Goal: Information Seeking & Learning: Understand process/instructions

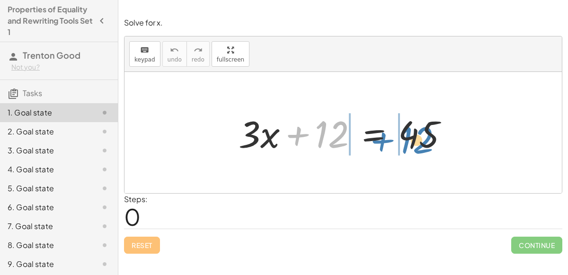
drag, startPoint x: 314, startPoint y: 139, endPoint x: 399, endPoint y: 145, distance: 84.9
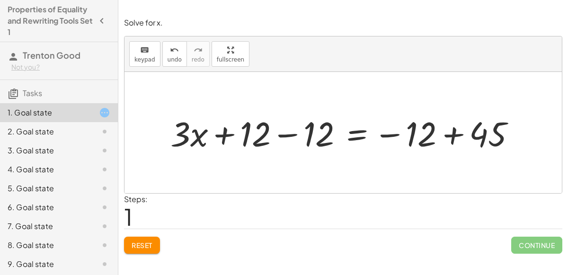
click at [455, 131] on div at bounding box center [347, 132] width 362 height 45
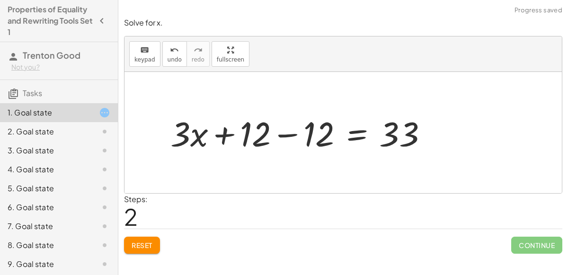
click at [296, 133] on div at bounding box center [303, 132] width 275 height 45
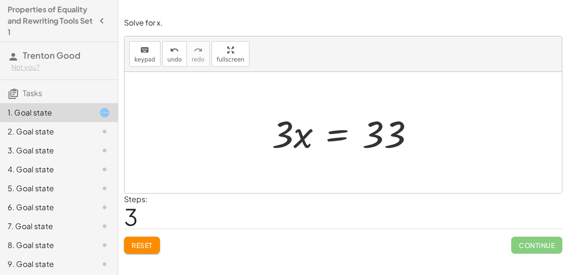
click at [332, 135] on div at bounding box center [347, 132] width 160 height 49
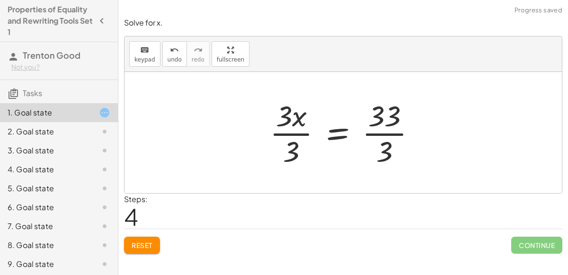
click at [289, 146] on div at bounding box center [346, 132] width 163 height 73
click at [382, 137] on div at bounding box center [358, 132] width 139 height 73
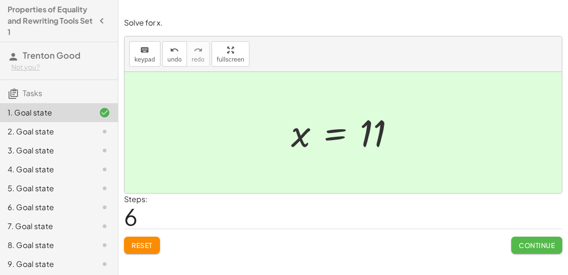
click at [522, 243] on span "Continue" at bounding box center [537, 245] width 36 height 9
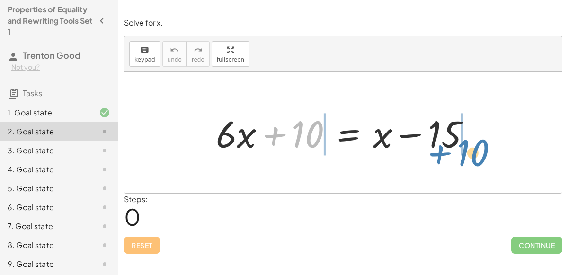
drag, startPoint x: 298, startPoint y: 127, endPoint x: 463, endPoint y: 146, distance: 165.8
click at [463, 146] on div at bounding box center [346, 132] width 271 height 49
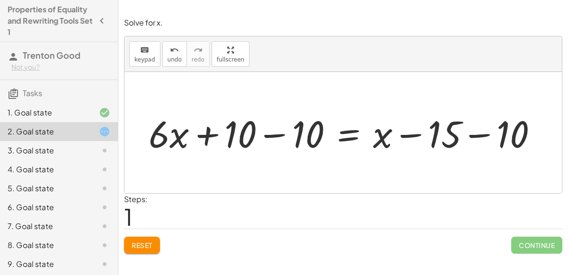
click at [464, 137] on div at bounding box center [347, 132] width 406 height 49
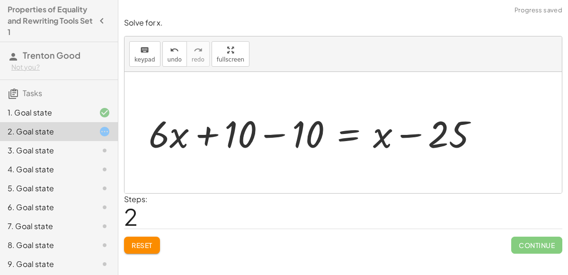
click at [286, 138] on div at bounding box center [317, 132] width 347 height 49
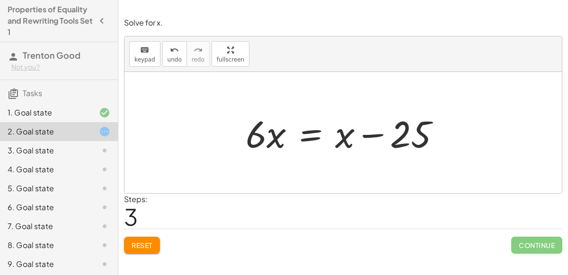
click at [309, 138] on div at bounding box center [347, 132] width 212 height 49
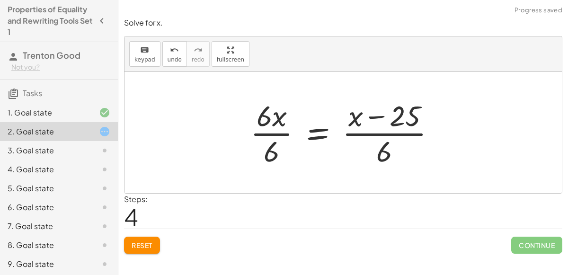
click at [264, 139] on div at bounding box center [347, 132] width 202 height 73
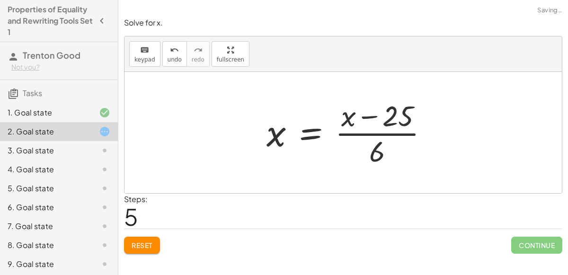
click at [376, 135] on div at bounding box center [351, 132] width 179 height 73
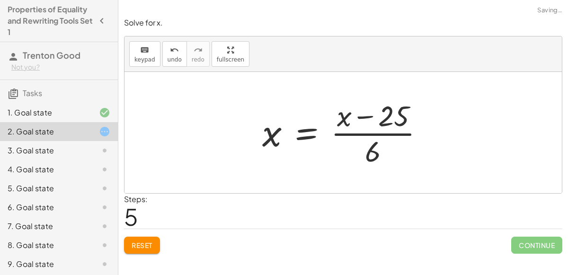
click at [369, 122] on div at bounding box center [347, 132] width 179 height 73
click at [370, 119] on div at bounding box center [347, 132] width 179 height 73
drag, startPoint x: 370, startPoint y: 120, endPoint x: 368, endPoint y: 131, distance: 11.1
click at [368, 131] on div at bounding box center [347, 132] width 179 height 73
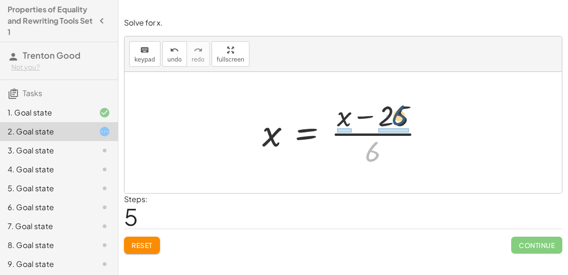
drag, startPoint x: 373, startPoint y: 153, endPoint x: 399, endPoint y: 118, distance: 43.7
click at [399, 118] on div at bounding box center [347, 132] width 179 height 73
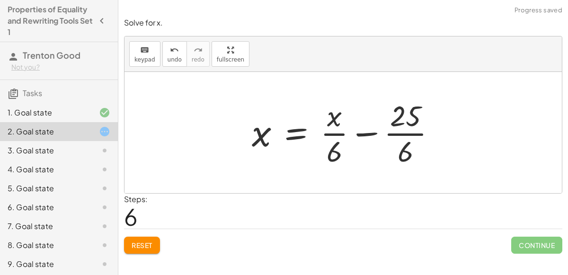
click at [411, 153] on div at bounding box center [347, 132] width 201 height 73
click at [399, 140] on div at bounding box center [346, 132] width 201 height 73
click at [397, 126] on div at bounding box center [346, 132] width 201 height 73
click at [324, 148] on div at bounding box center [346, 132] width 201 height 73
click at [339, 148] on div at bounding box center [346, 132] width 201 height 73
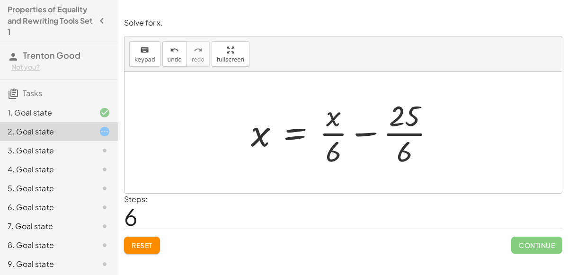
click at [137, 238] on button "Reset" at bounding box center [142, 245] width 36 height 17
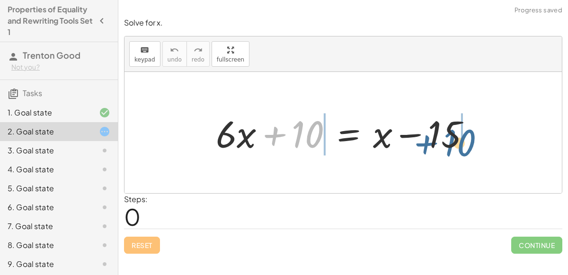
drag, startPoint x: 302, startPoint y: 139, endPoint x: 454, endPoint y: 147, distance: 152.2
click at [454, 147] on div at bounding box center [346, 132] width 271 height 49
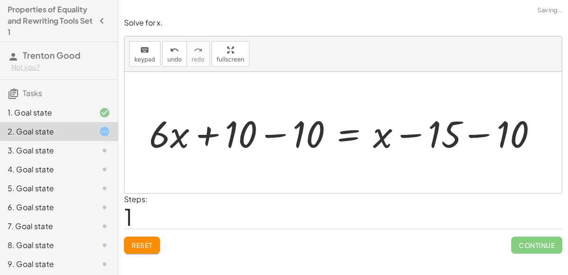
click at [438, 138] on div at bounding box center [347, 132] width 406 height 49
click at [462, 129] on div at bounding box center [347, 132] width 406 height 49
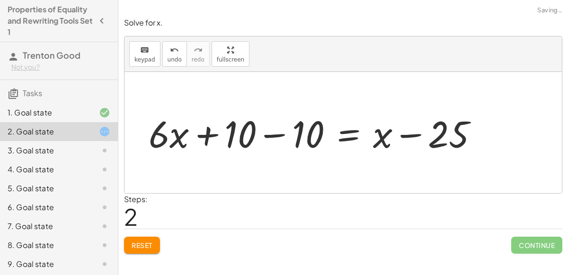
click at [270, 138] on div at bounding box center [317, 132] width 347 height 49
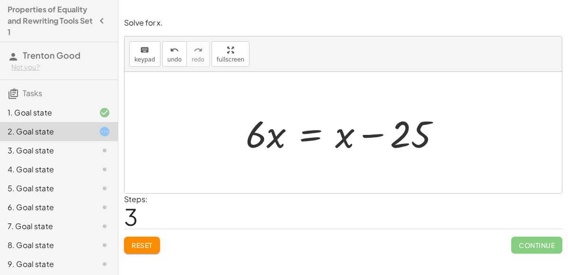
click at [303, 135] on div at bounding box center [347, 132] width 212 height 49
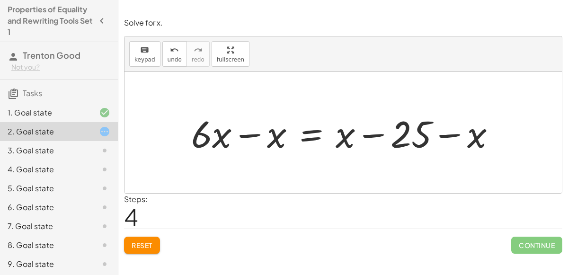
click at [254, 135] on div at bounding box center [347, 132] width 321 height 49
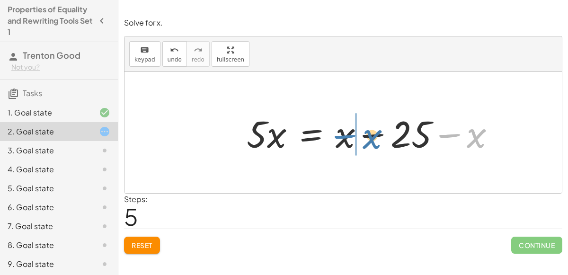
drag, startPoint x: 464, startPoint y: 138, endPoint x: 358, endPoint y: 138, distance: 106.1
click at [358, 138] on div at bounding box center [375, 132] width 266 height 49
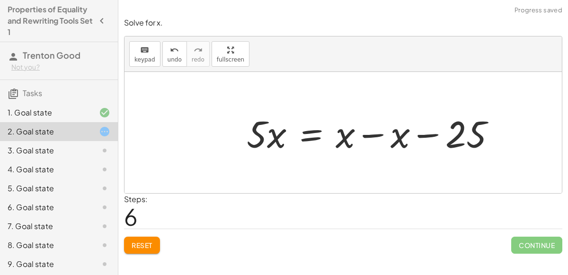
click at [367, 135] on div at bounding box center [375, 132] width 266 height 49
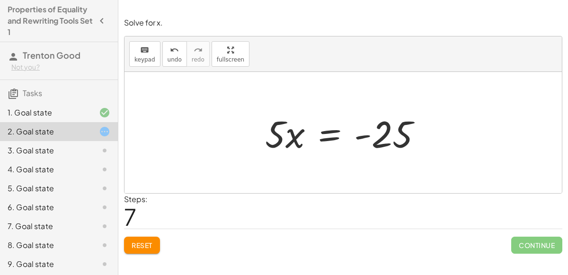
click at [328, 138] on div at bounding box center [347, 132] width 174 height 49
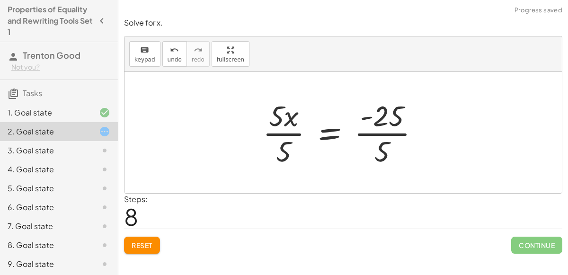
click at [295, 139] on div at bounding box center [345, 132] width 174 height 73
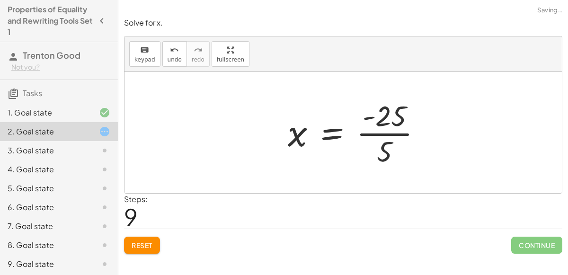
click at [399, 134] on div at bounding box center [358, 132] width 151 height 73
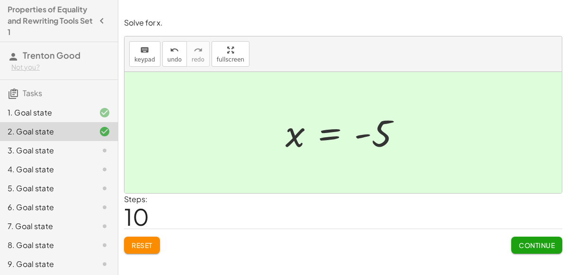
click at [537, 246] on span "Continue" at bounding box center [537, 245] width 36 height 9
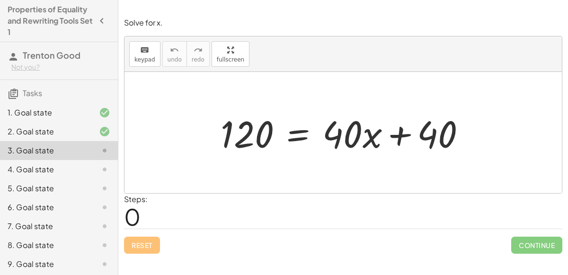
click at [300, 137] on div at bounding box center [347, 132] width 262 height 49
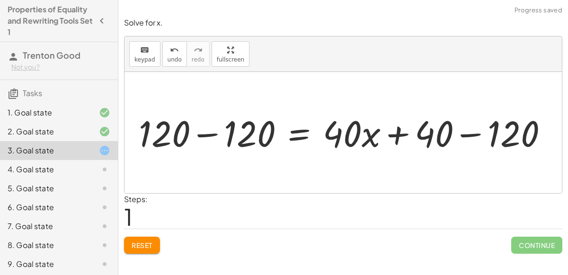
click at [211, 139] on div at bounding box center [341, 132] width 365 height 41
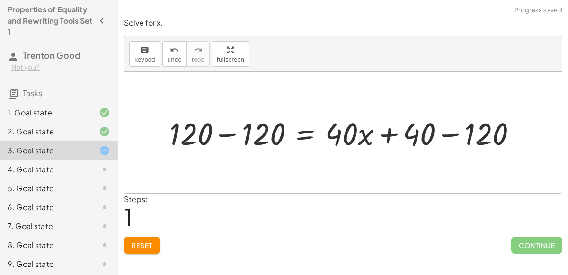
click at [217, 137] on div at bounding box center [347, 132] width 365 height 41
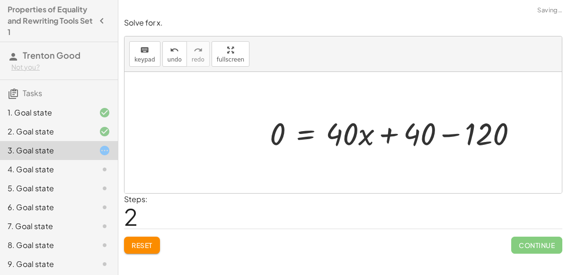
click at [456, 132] on div at bounding box center [397, 132] width 264 height 41
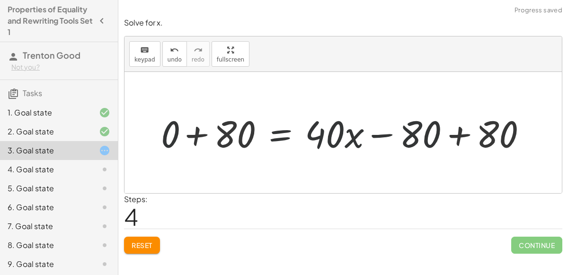
click at [451, 134] on div at bounding box center [347, 132] width 385 height 49
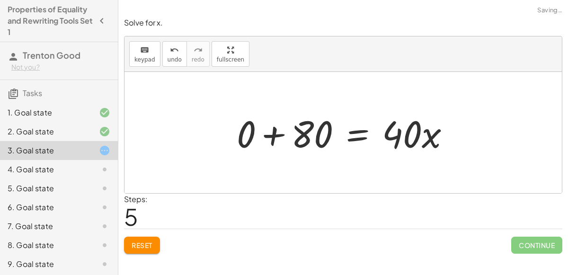
click at [283, 137] on div at bounding box center [347, 132] width 231 height 49
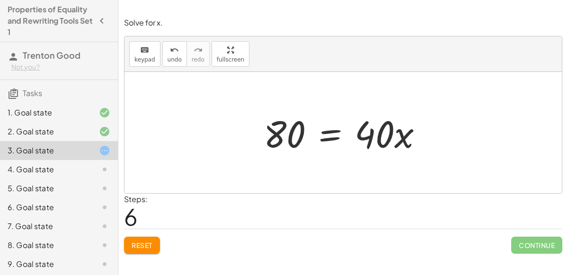
click at [332, 134] on div at bounding box center [347, 132] width 176 height 49
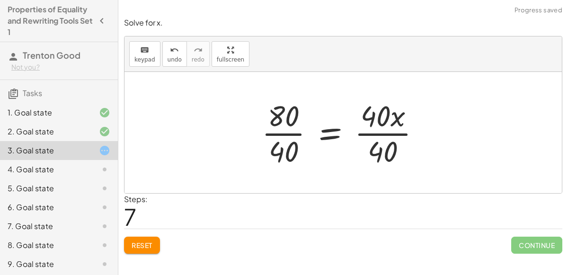
click at [372, 140] on div at bounding box center [345, 132] width 176 height 73
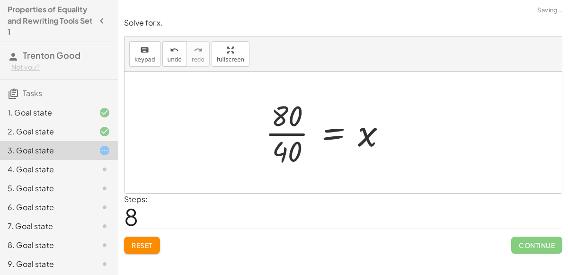
click at [286, 129] on div at bounding box center [329, 132] width 138 height 73
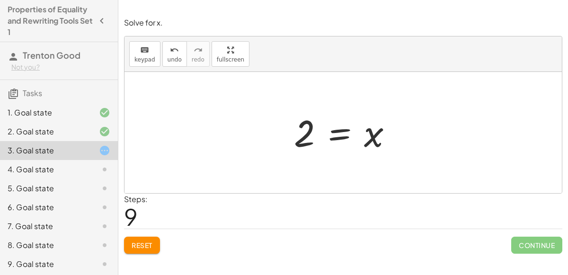
click at [141, 243] on span "Reset" at bounding box center [142, 245] width 21 height 9
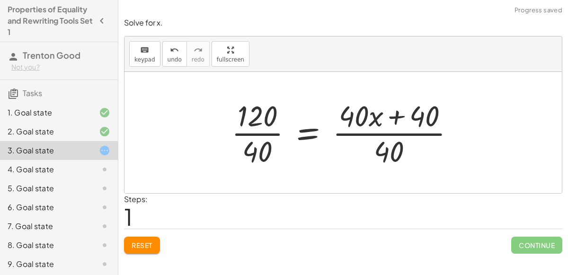
click at [371, 134] on div at bounding box center [347, 132] width 241 height 73
click at [383, 126] on div at bounding box center [347, 132] width 241 height 73
click at [395, 120] on div at bounding box center [347, 132] width 241 height 73
click at [276, 132] on div at bounding box center [347, 132] width 241 height 73
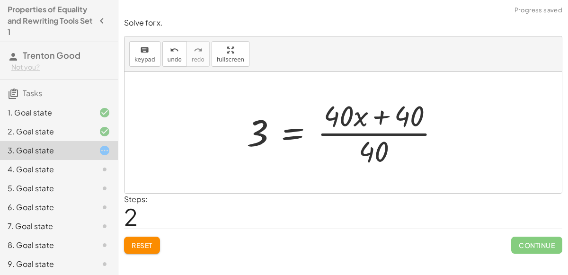
click at [146, 245] on span "Reset" at bounding box center [142, 245] width 21 height 9
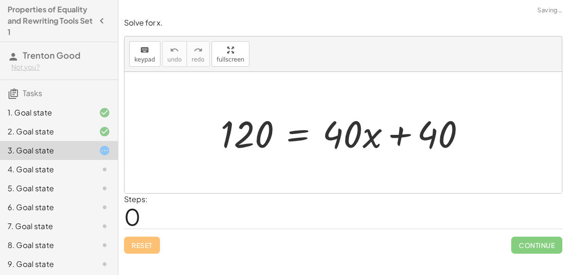
click at [300, 136] on div at bounding box center [347, 132] width 262 height 49
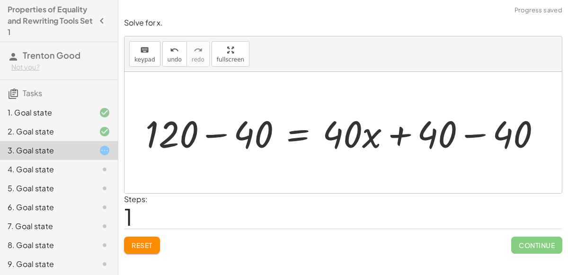
click at [421, 139] on div at bounding box center [347, 132] width 413 height 49
click at [452, 139] on div at bounding box center [347, 132] width 413 height 49
click at [466, 137] on div at bounding box center [347, 132] width 413 height 49
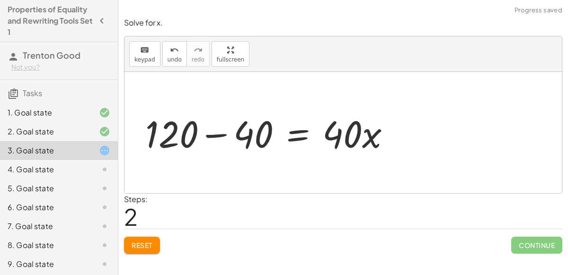
click at [222, 130] on div at bounding box center [272, 132] width 262 height 49
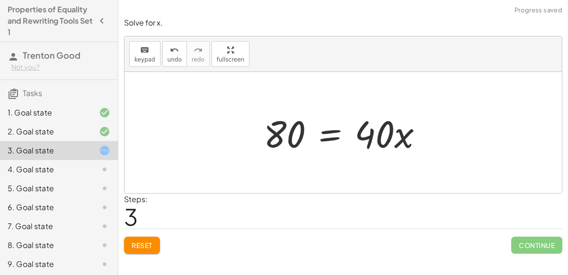
click at [326, 135] on div at bounding box center [347, 132] width 176 height 49
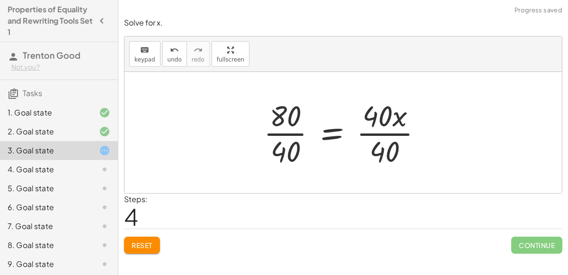
click at [384, 125] on div at bounding box center [347, 132] width 176 height 73
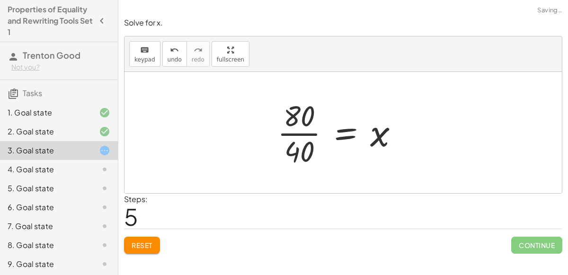
click at [277, 129] on div "120 = + · 40 · x + 40 + 120 − 40 = + · 40 · x + 40 − 40 + 120 − 40 = + · 40 · x…" at bounding box center [338, 133] width 150 height 78
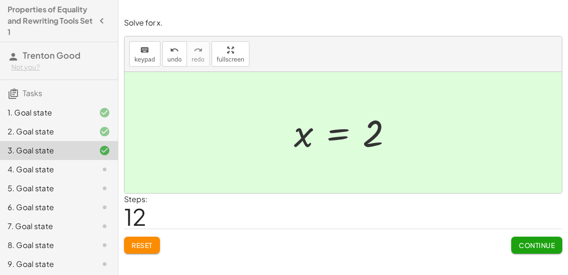
click at [144, 243] on span "Reset" at bounding box center [142, 245] width 21 height 9
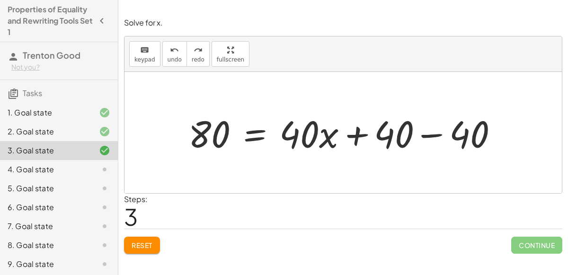
click at [538, 238] on span "Continue" at bounding box center [536, 245] width 51 height 17
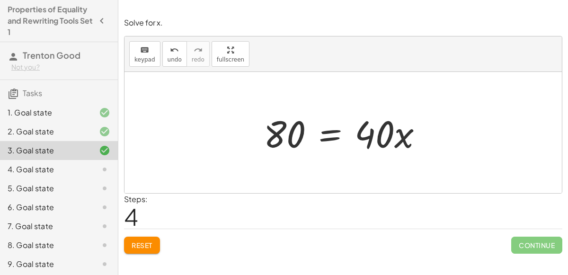
click at [325, 139] on div at bounding box center [347, 132] width 176 height 49
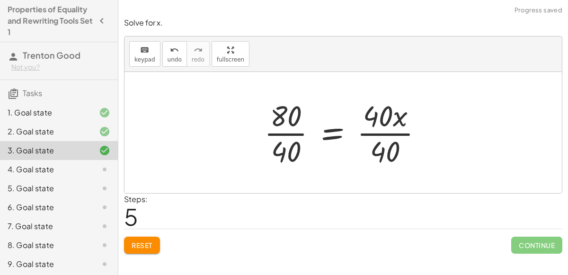
click at [295, 143] on div at bounding box center [347, 132] width 176 height 73
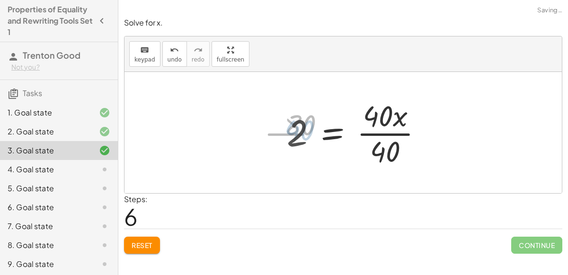
click at [389, 139] on div at bounding box center [358, 132] width 153 height 73
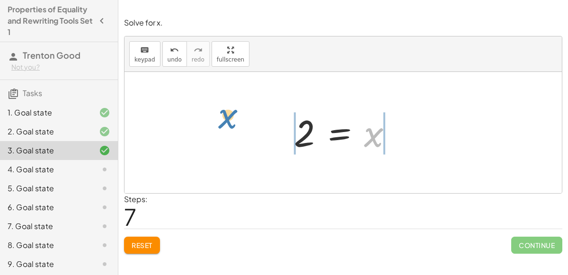
drag, startPoint x: 379, startPoint y: 144, endPoint x: 254, endPoint y: 132, distance: 125.6
click at [254, 132] on div "120 = + · 40 · x + 40 + 120 − 40 = + · 40 · x + 40 − 40 80 = + · 40 · x + 40 − …" at bounding box center [343, 132] width 437 height 121
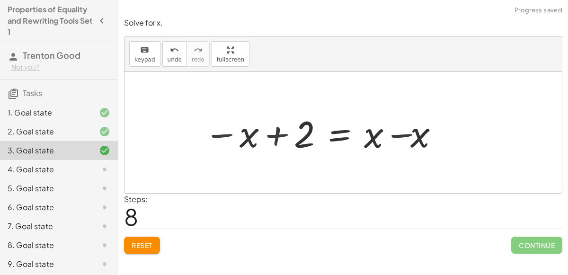
click at [277, 131] on div at bounding box center [326, 132] width 254 height 49
click at [375, 139] on div at bounding box center [326, 132] width 254 height 49
click at [398, 141] on div at bounding box center [326, 132] width 254 height 49
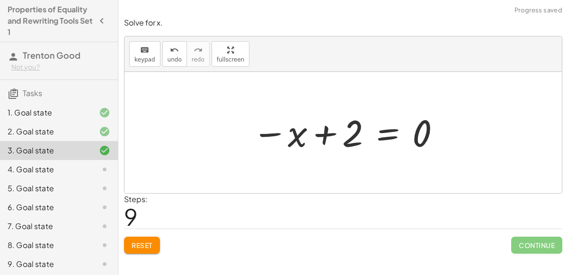
click at [301, 137] on div at bounding box center [347, 132] width 199 height 47
click at [324, 138] on div at bounding box center [347, 132] width 199 height 47
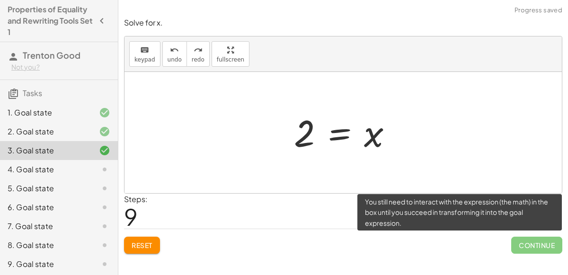
click at [528, 243] on span "Continue" at bounding box center [536, 245] width 51 height 17
click at [43, 170] on div "4. Goal state" at bounding box center [46, 169] width 76 height 11
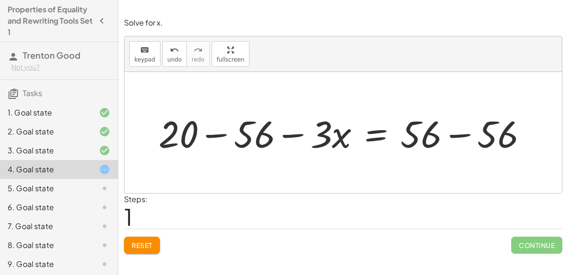
click at [230, 137] on div at bounding box center [347, 132] width 386 height 49
click at [438, 132] on div at bounding box center [362, 132] width 341 height 49
click at [456, 133] on div at bounding box center [362, 132] width 341 height 49
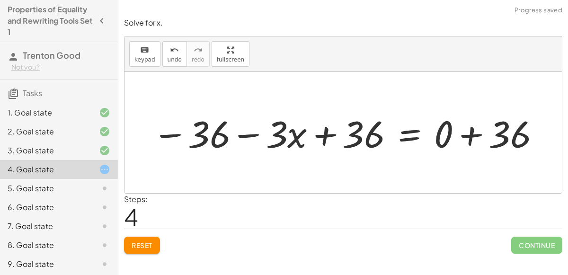
click at [471, 142] on div at bounding box center [347, 132] width 399 height 49
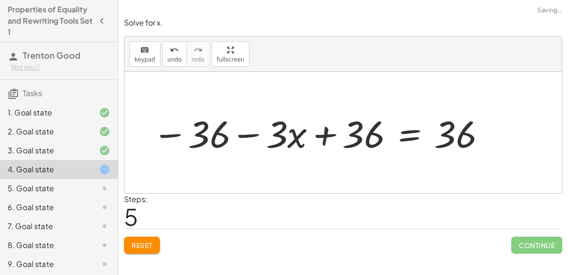
click at [223, 133] on div at bounding box center [320, 132] width 344 height 49
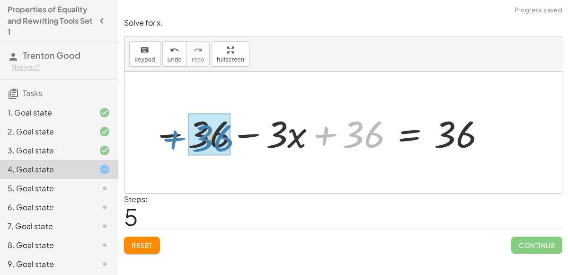
drag, startPoint x: 365, startPoint y: 138, endPoint x: 217, endPoint y: 142, distance: 147.3
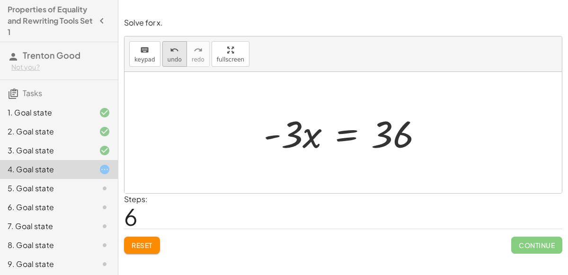
click at [175, 47] on div "undo" at bounding box center [175, 49] width 14 height 11
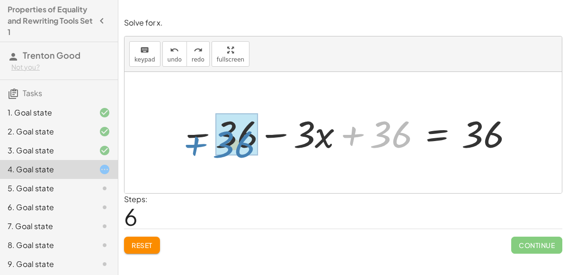
drag, startPoint x: 399, startPoint y: 138, endPoint x: 243, endPoint y: 148, distance: 156.6
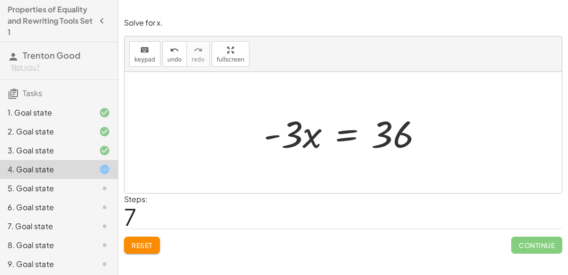
click at [344, 134] on div at bounding box center [347, 132] width 177 height 49
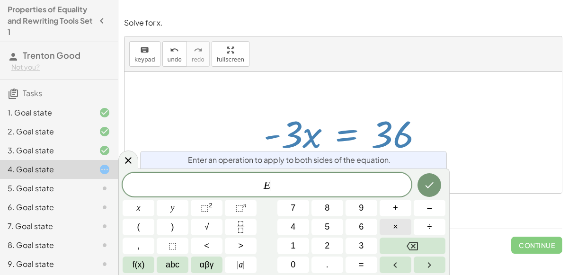
click at [403, 232] on button "×" at bounding box center [396, 227] width 32 height 17
click at [434, 191] on button "Done" at bounding box center [430, 185] width 24 height 24
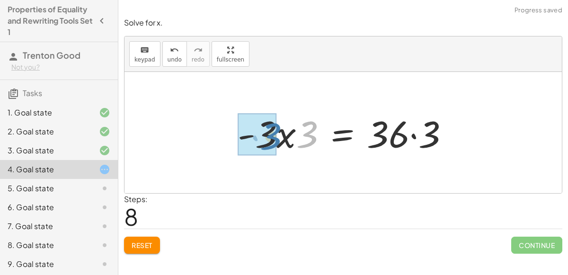
drag, startPoint x: 308, startPoint y: 133, endPoint x: 268, endPoint y: 132, distance: 39.8
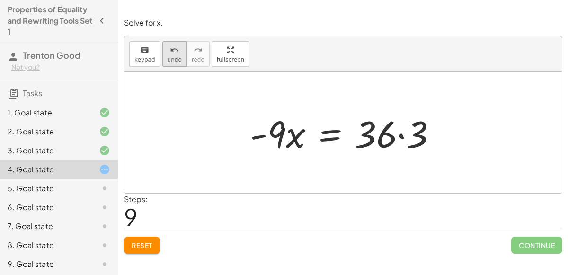
click at [168, 56] on span "undo" at bounding box center [175, 59] width 14 height 7
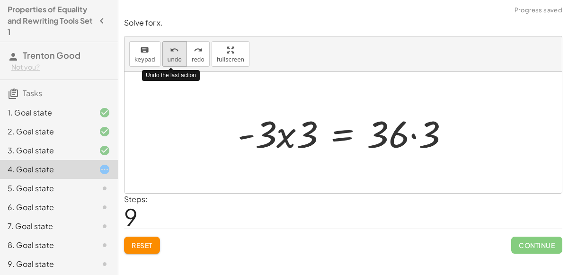
click at [168, 56] on span "undo" at bounding box center [175, 59] width 14 height 7
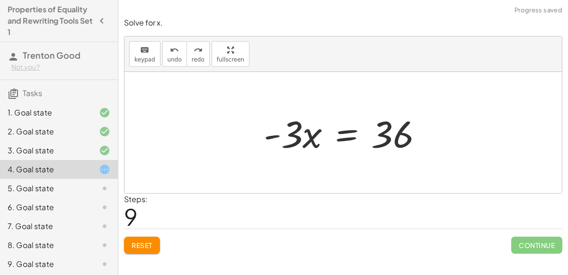
click at [341, 133] on div at bounding box center [347, 132] width 177 height 49
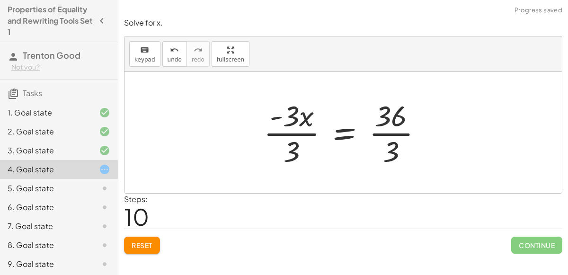
click at [292, 149] on div at bounding box center [347, 132] width 176 height 73
click at [292, 149] on div at bounding box center [351, 132] width 170 height 73
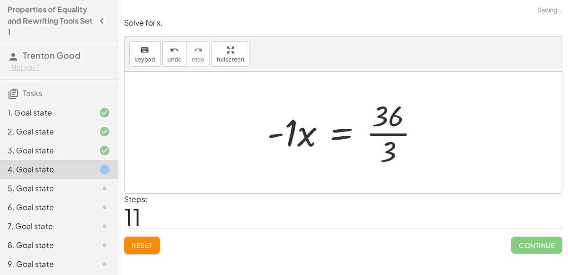
click at [403, 135] on div at bounding box center [347, 132] width 170 height 73
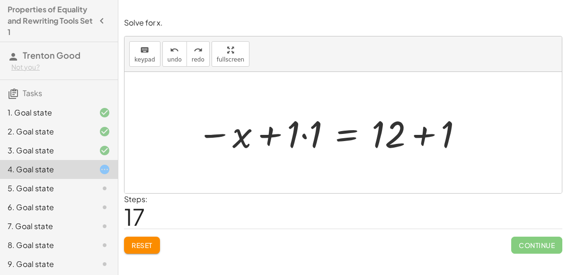
click at [136, 248] on span "Reset" at bounding box center [142, 245] width 21 height 9
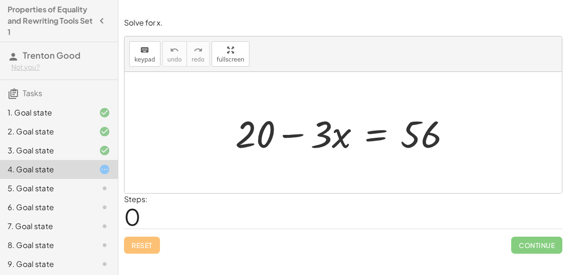
click at [378, 135] on div at bounding box center [347, 132] width 233 height 49
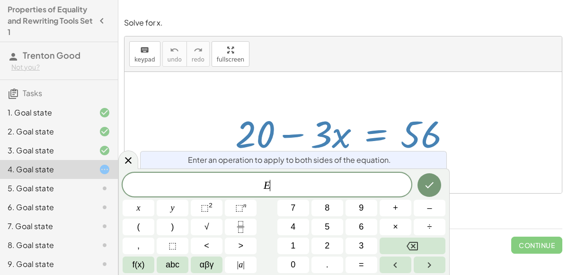
click at [482, 111] on div at bounding box center [343, 132] width 437 height 121
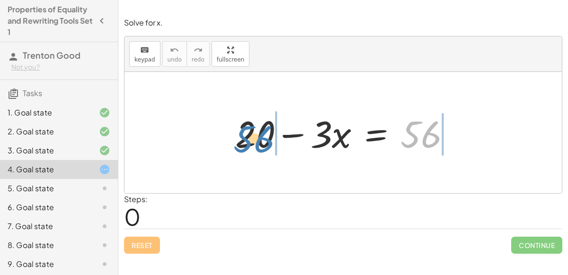
drag, startPoint x: 438, startPoint y: 134, endPoint x: 276, endPoint y: 139, distance: 162.9
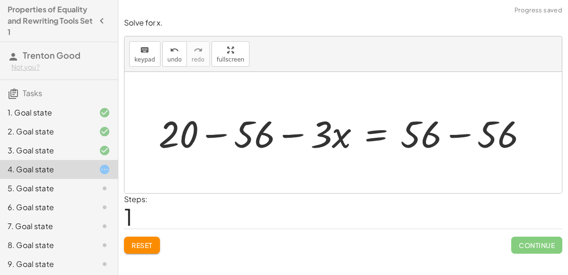
click at [248, 138] on div at bounding box center [347, 132] width 386 height 49
click at [457, 134] on div at bounding box center [362, 132] width 341 height 49
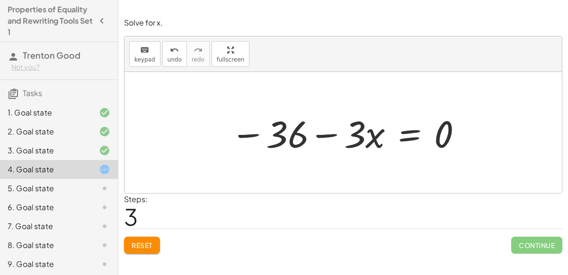
click at [411, 141] on div at bounding box center [347, 132] width 242 height 49
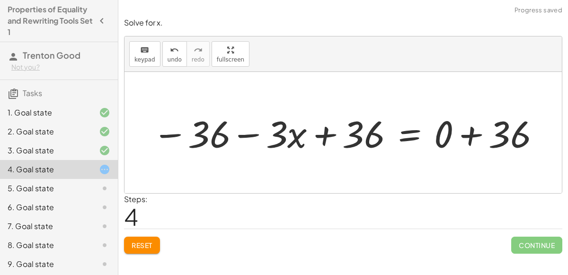
click at [475, 136] on div at bounding box center [347, 132] width 399 height 49
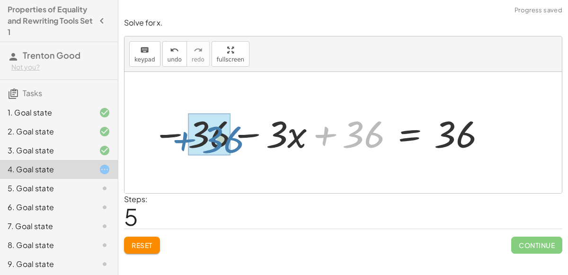
drag, startPoint x: 357, startPoint y: 130, endPoint x: 216, endPoint y: 135, distance: 141.2
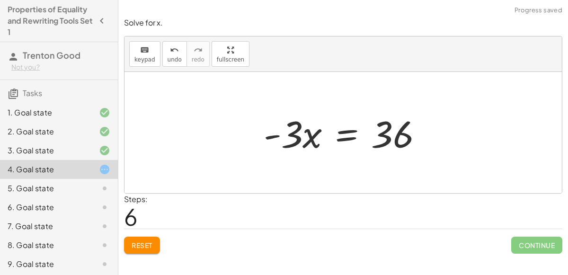
click at [344, 137] on div at bounding box center [347, 132] width 177 height 49
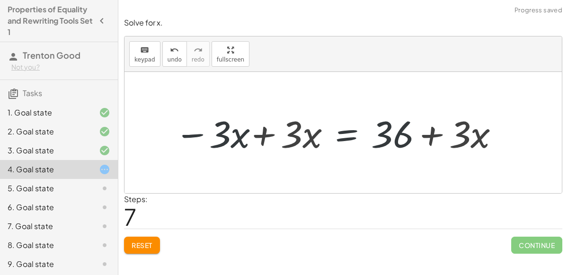
click at [284, 135] on div at bounding box center [334, 132] width 341 height 49
click at [236, 137] on div at bounding box center [334, 132] width 341 height 49
click at [263, 139] on div at bounding box center [334, 132] width 341 height 49
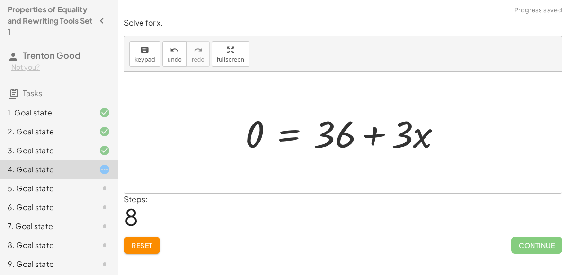
click at [386, 141] on div at bounding box center [347, 132] width 213 height 49
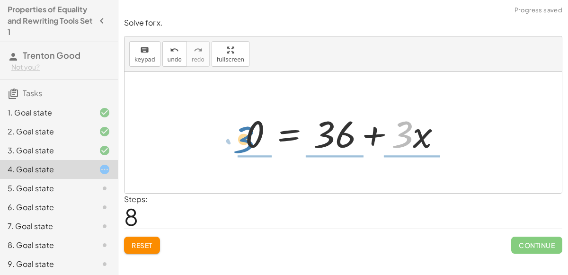
drag, startPoint x: 411, startPoint y: 134, endPoint x: 256, endPoint y: 139, distance: 154.4
click at [256, 139] on div at bounding box center [347, 132] width 213 height 49
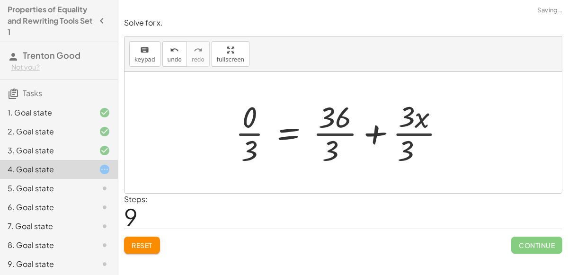
click at [295, 144] on div at bounding box center [344, 132] width 226 height 73
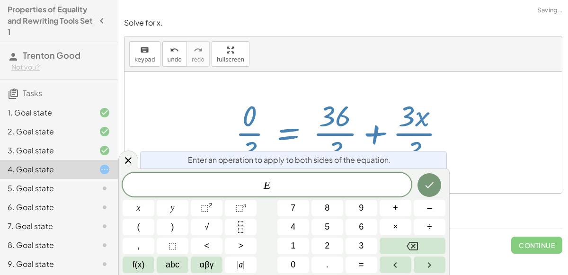
click at [334, 143] on div at bounding box center [344, 132] width 226 height 73
click at [482, 141] on div at bounding box center [343, 132] width 437 height 121
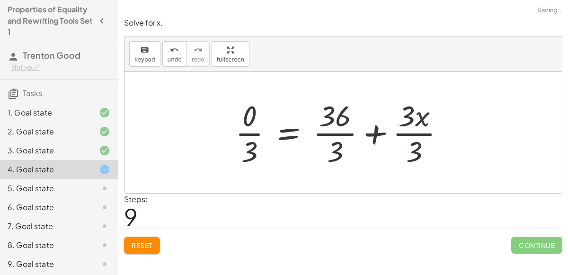
click at [321, 145] on div at bounding box center [344, 132] width 226 height 73
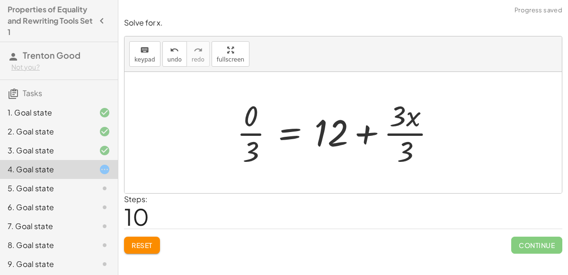
click at [241, 143] on div at bounding box center [340, 132] width 216 height 73
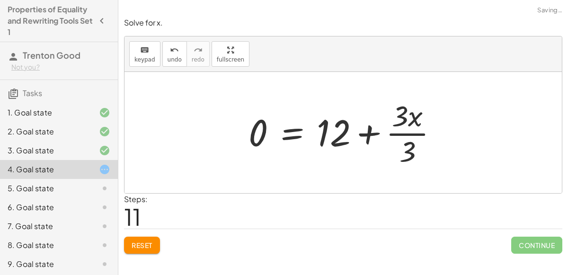
click at [412, 144] on div at bounding box center [347, 132] width 206 height 73
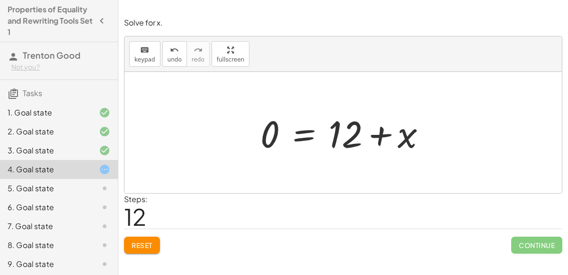
click at [145, 242] on span "Reset" at bounding box center [142, 245] width 21 height 9
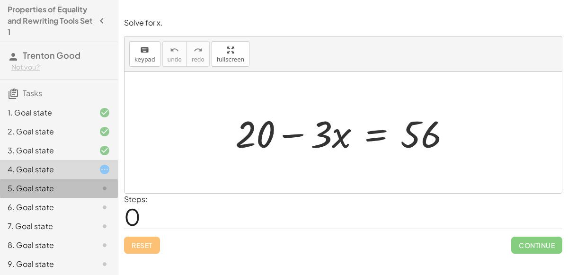
click at [72, 191] on div "5. Goal state" at bounding box center [46, 188] width 76 height 11
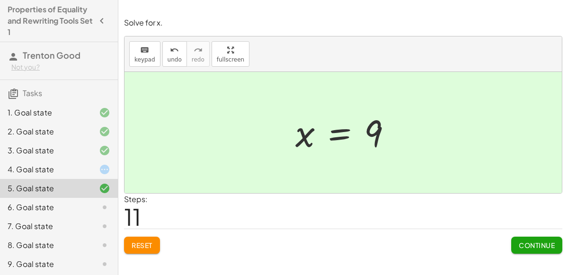
click at [141, 244] on span "Reset" at bounding box center [142, 245] width 21 height 9
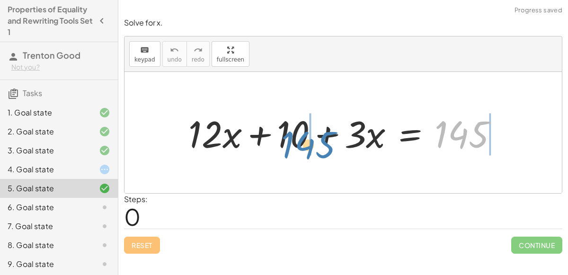
drag, startPoint x: 466, startPoint y: 146, endPoint x: 314, endPoint y: 157, distance: 152.8
click at [314, 157] on div "145 + · 12 · x + 10 + · 3 · x = 145" at bounding box center [343, 133] width 339 height 54
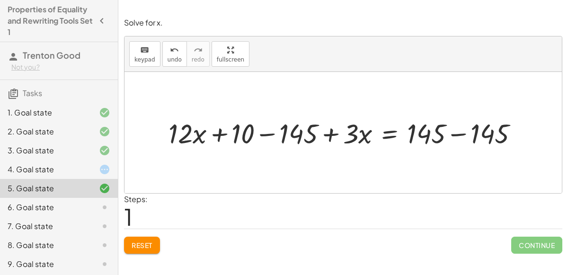
click at [275, 135] on div at bounding box center [347, 133] width 367 height 36
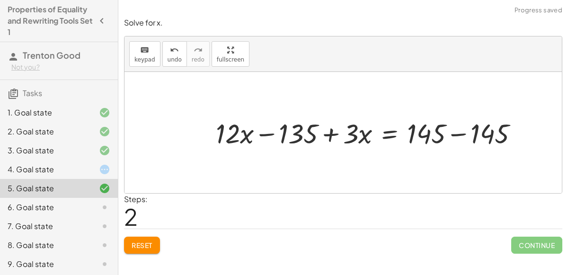
click at [455, 136] on div at bounding box center [371, 133] width 320 height 36
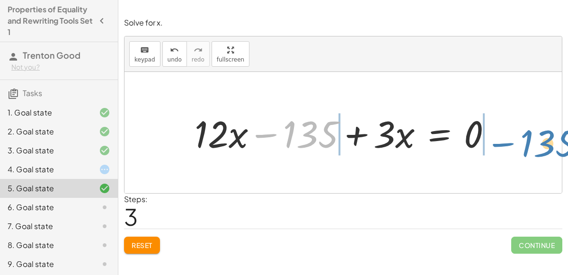
drag, startPoint x: 313, startPoint y: 140, endPoint x: 550, endPoint y: 150, distance: 236.9
click at [550, 150] on div "+ · 12 · x + 10 + · 3 · x = 145 + · 12 · x + 10 − 145 + · 3 · x = + 145 − 145 +…" at bounding box center [343, 132] width 437 height 121
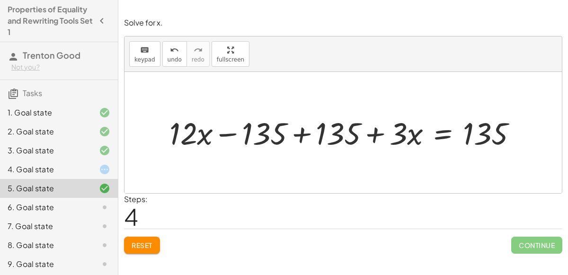
click at [308, 136] on div at bounding box center [347, 132] width 365 height 41
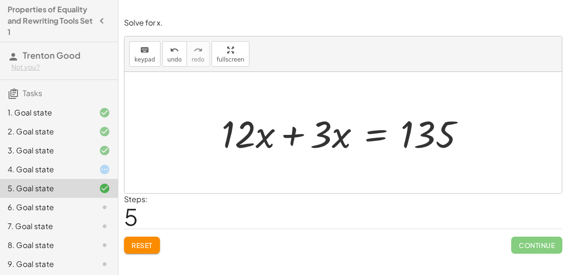
click at [375, 138] on div at bounding box center [347, 132] width 260 height 49
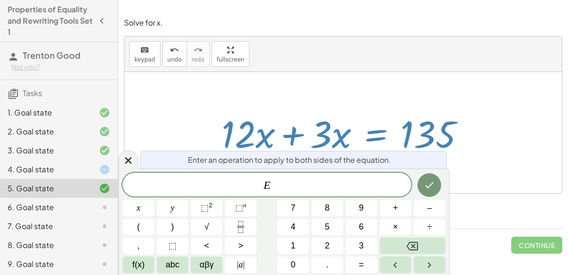
click at [382, 116] on div at bounding box center [347, 132] width 260 height 49
click at [365, 114] on div at bounding box center [347, 132] width 260 height 49
click at [477, 167] on div at bounding box center [343, 132] width 437 height 121
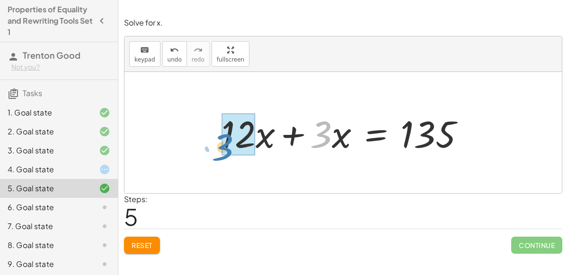
drag, startPoint x: 326, startPoint y: 139, endPoint x: 231, endPoint y: 152, distance: 95.7
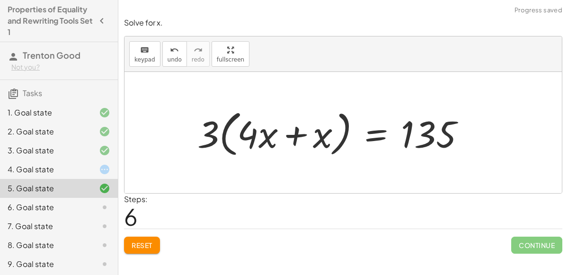
click at [218, 139] on div at bounding box center [335, 133] width 285 height 54
click at [244, 139] on div at bounding box center [335, 133] width 285 height 54
click at [137, 248] on span "Reset" at bounding box center [142, 245] width 21 height 9
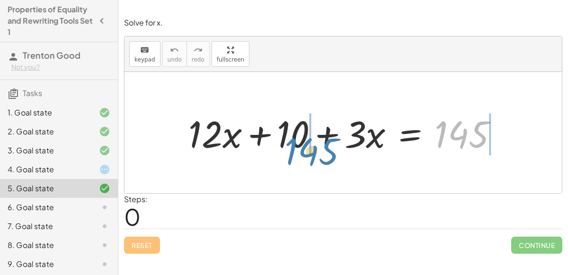
drag, startPoint x: 468, startPoint y: 140, endPoint x: 310, endPoint y: 156, distance: 158.9
click at [310, 156] on div at bounding box center [347, 132] width 327 height 49
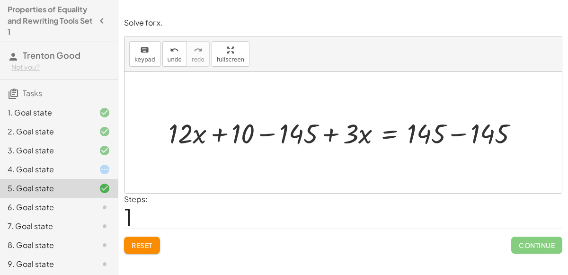
click at [273, 135] on div at bounding box center [347, 133] width 367 height 36
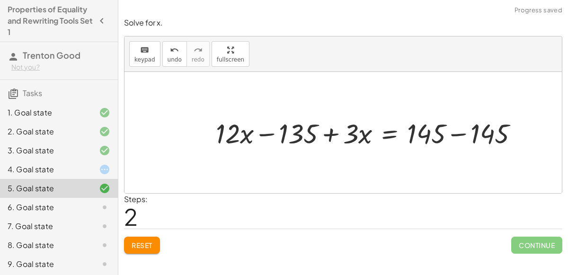
click at [458, 134] on div at bounding box center [371, 133] width 320 height 36
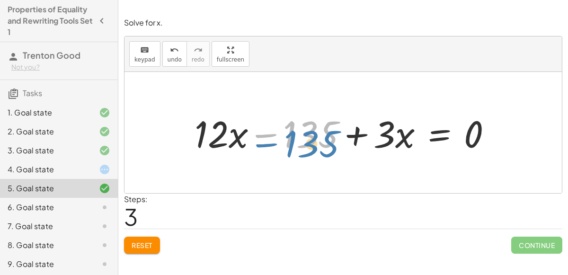
drag, startPoint x: 306, startPoint y: 138, endPoint x: 305, endPoint y: 147, distance: 9.1
click at [305, 147] on div at bounding box center [347, 132] width 314 height 49
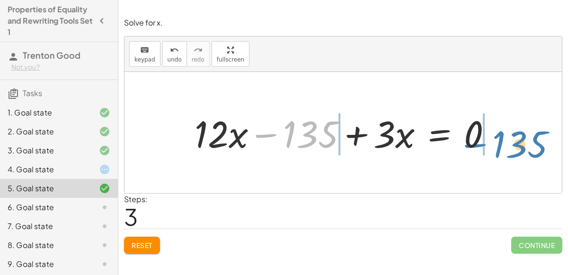
drag, startPoint x: 310, startPoint y: 124, endPoint x: 519, endPoint y: 133, distance: 209.5
click at [519, 133] on div "+ · 12 · x + 10 + · 3 · x = 145 + · 12 · x + 10 − 145 + · 3 · x = + 145 − 145 +…" at bounding box center [343, 132] width 437 height 121
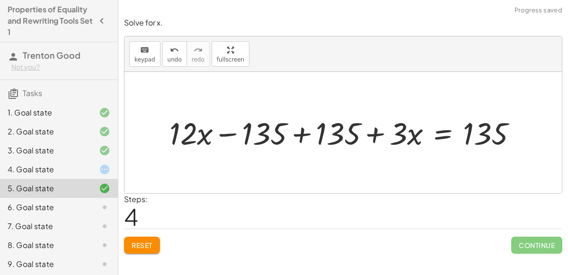
click at [304, 136] on div at bounding box center [347, 132] width 365 height 41
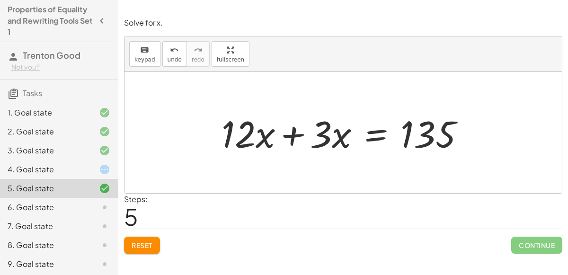
click at [291, 143] on div at bounding box center [347, 132] width 260 height 49
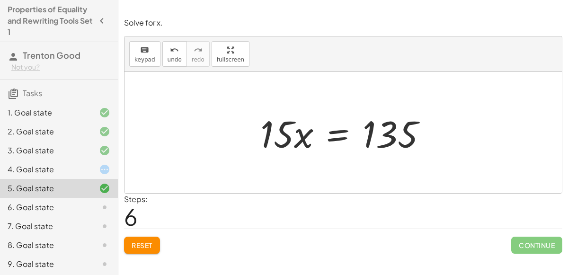
click at [332, 140] on div at bounding box center [347, 132] width 183 height 49
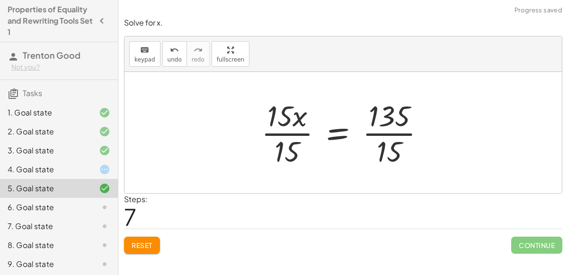
click at [302, 128] on div at bounding box center [347, 132] width 181 height 73
click at [379, 131] on div at bounding box center [347, 132] width 181 height 73
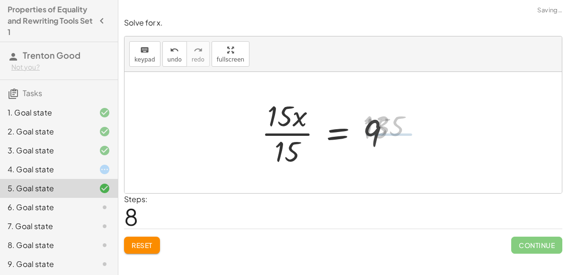
click at [293, 136] on div at bounding box center [330, 132] width 146 height 73
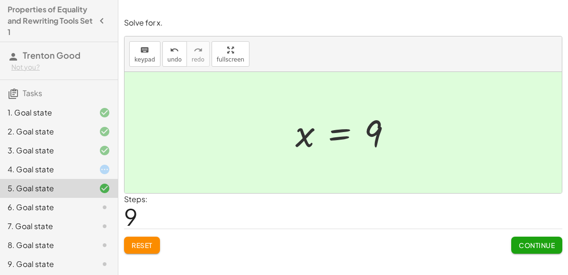
click at [38, 210] on div "6. Goal state" at bounding box center [46, 207] width 76 height 11
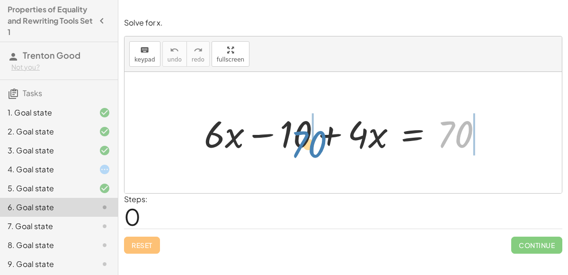
drag, startPoint x: 460, startPoint y: 138, endPoint x: 312, endPoint y: 148, distance: 147.6
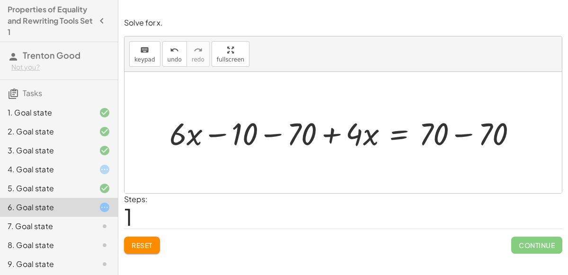
click at [467, 136] on div at bounding box center [347, 132] width 365 height 41
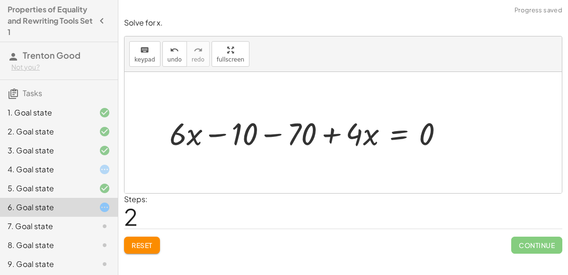
click at [285, 135] on div at bounding box center [310, 132] width 291 height 41
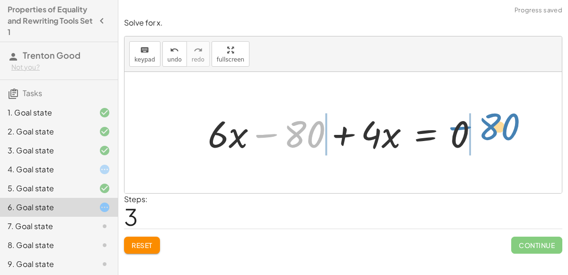
drag, startPoint x: 286, startPoint y: 131, endPoint x: 481, endPoint y: 123, distance: 194.7
click at [481, 123] on div at bounding box center [346, 132] width 287 height 49
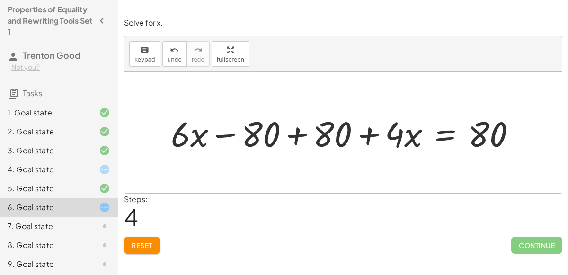
click at [295, 139] on div at bounding box center [347, 132] width 362 height 45
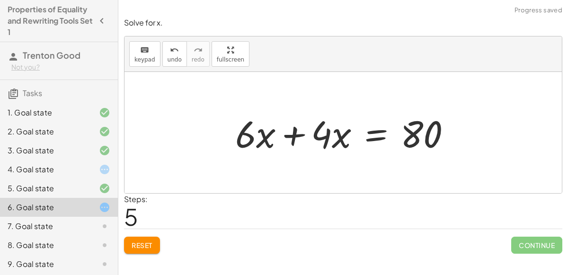
click at [306, 133] on div at bounding box center [347, 132] width 233 height 49
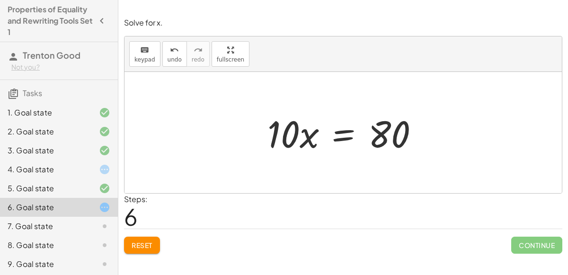
click at [341, 138] on div at bounding box center [347, 132] width 169 height 49
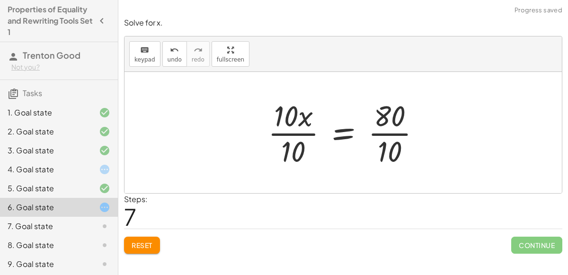
click at [300, 125] on div at bounding box center [348, 132] width 170 height 73
click at [290, 136] on div at bounding box center [347, 132] width 170 height 73
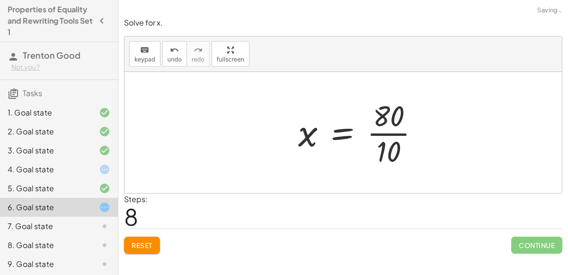
click at [388, 128] on div at bounding box center [363, 132] width 138 height 73
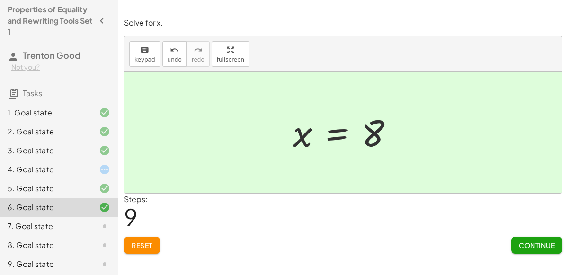
click at [25, 221] on div "7. Goal state" at bounding box center [46, 226] width 76 height 11
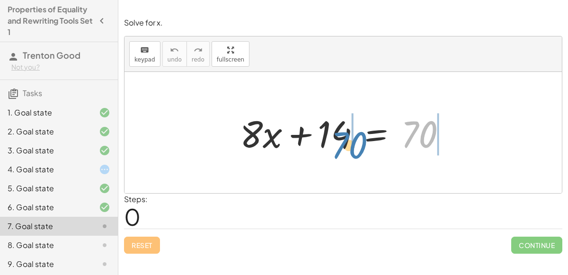
drag, startPoint x: 424, startPoint y: 139, endPoint x: 354, endPoint y: 149, distance: 70.8
click at [354, 149] on div at bounding box center [346, 132] width 223 height 49
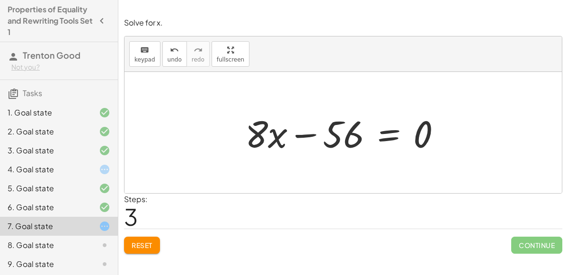
click at [137, 239] on button "Reset" at bounding box center [142, 245] width 36 height 17
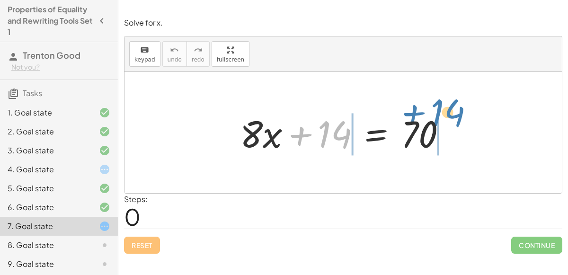
drag, startPoint x: 346, startPoint y: 138, endPoint x: 459, endPoint y: 116, distance: 114.8
click at [459, 116] on div "+ 14 + · 8 · x + 14 = 70" at bounding box center [343, 133] width 235 height 54
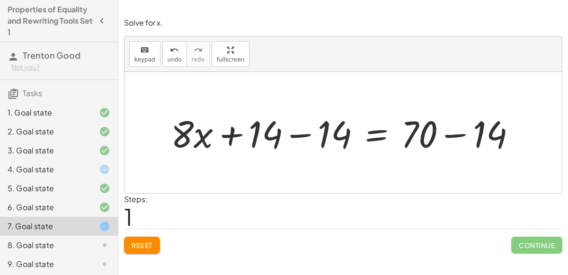
click at [458, 135] on div at bounding box center [347, 132] width 362 height 49
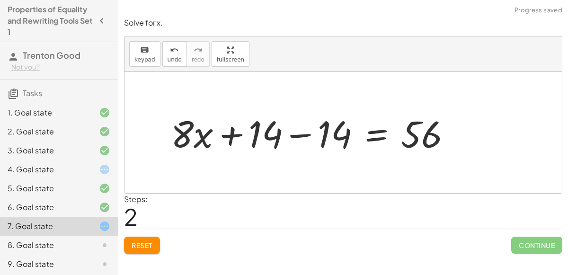
click at [309, 120] on div at bounding box center [314, 132] width 297 height 49
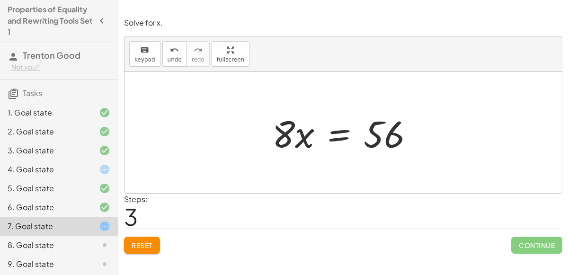
click at [304, 154] on div at bounding box center [347, 132] width 159 height 49
click at [345, 133] on div at bounding box center [347, 132] width 159 height 49
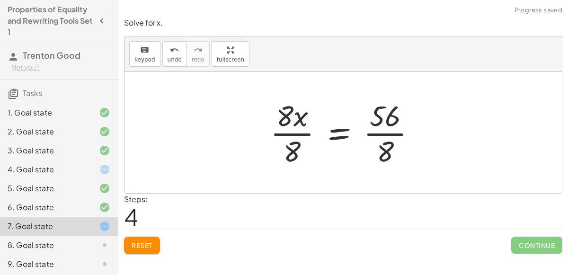
click at [305, 130] on div at bounding box center [347, 132] width 162 height 73
click at [379, 136] on div at bounding box center [359, 132] width 138 height 73
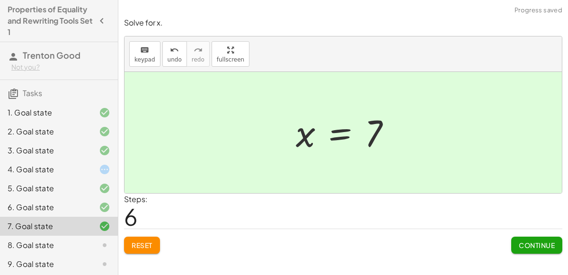
click at [526, 246] on span "Continue" at bounding box center [537, 245] width 36 height 9
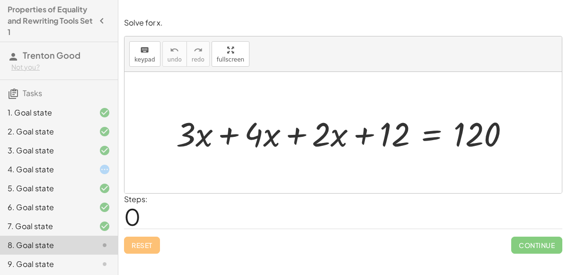
click at [297, 136] on div at bounding box center [346, 133] width 351 height 44
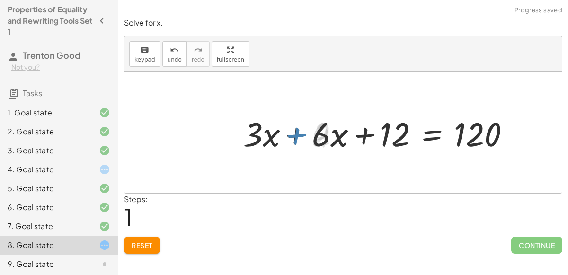
click at [298, 137] on div at bounding box center [381, 133] width 284 height 44
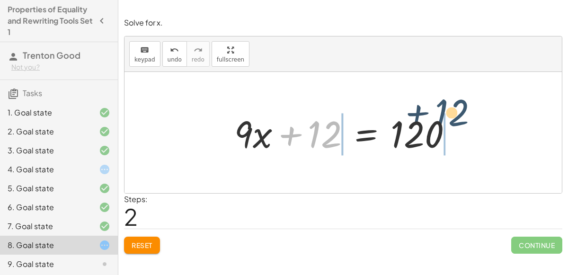
drag, startPoint x: 321, startPoint y: 140, endPoint x: 457, endPoint y: 124, distance: 136.8
click at [457, 124] on div at bounding box center [347, 132] width 235 height 49
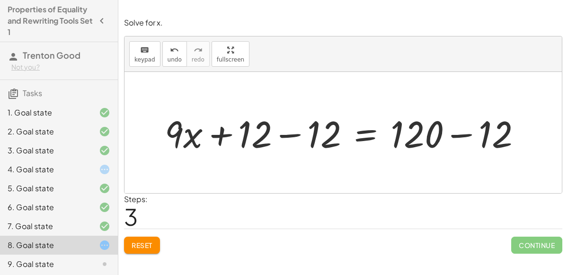
click at [448, 137] on div at bounding box center [347, 132] width 374 height 49
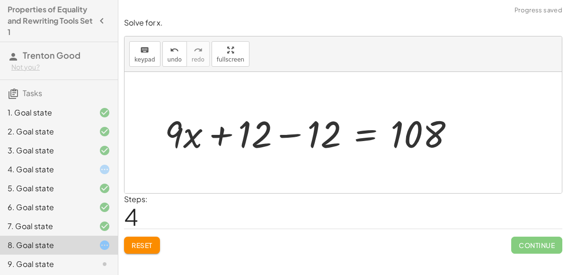
click at [300, 137] on div at bounding box center [313, 132] width 306 height 49
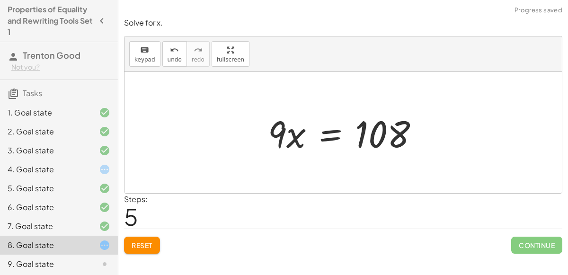
click at [328, 139] on div at bounding box center [347, 132] width 168 height 49
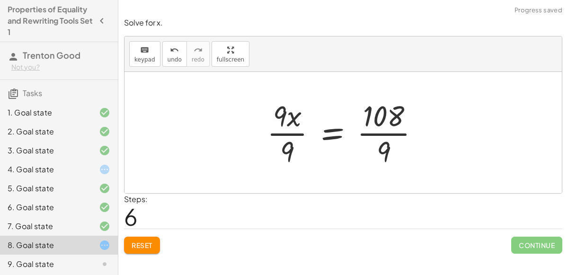
click at [379, 134] on div at bounding box center [347, 132] width 170 height 73
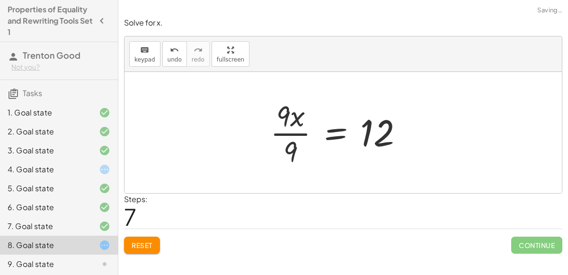
click at [282, 135] on div at bounding box center [341, 132] width 150 height 73
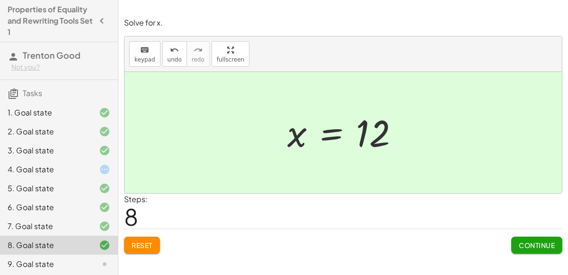
click at [519, 245] on span "Continue" at bounding box center [537, 245] width 36 height 9
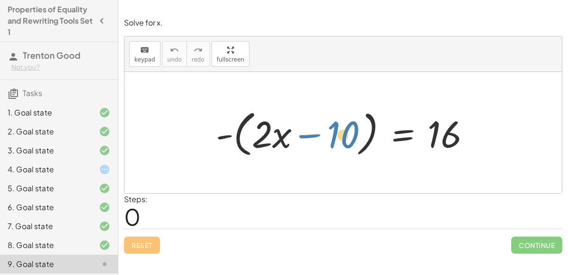
click at [345, 136] on div at bounding box center [347, 133] width 272 height 54
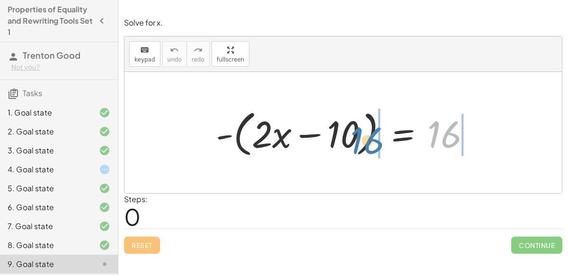
drag, startPoint x: 439, startPoint y: 131, endPoint x: 373, endPoint y: 137, distance: 66.5
click at [373, 137] on div at bounding box center [347, 133] width 272 height 54
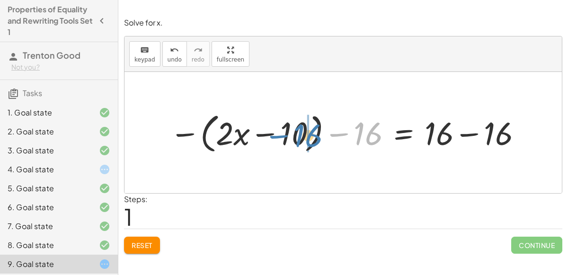
drag, startPoint x: 369, startPoint y: 137, endPoint x: 310, endPoint y: 138, distance: 58.7
click at [310, 138] on div at bounding box center [347, 132] width 364 height 47
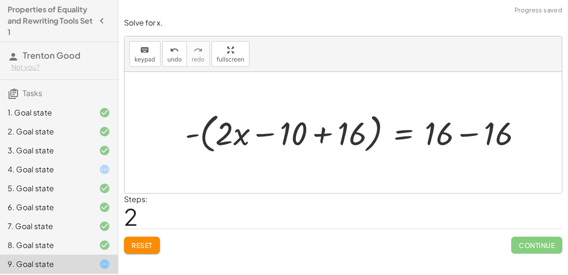
click at [320, 137] on div at bounding box center [357, 132] width 354 height 47
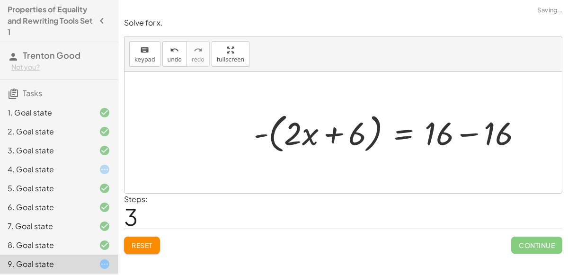
click at [472, 127] on div at bounding box center [391, 132] width 285 height 47
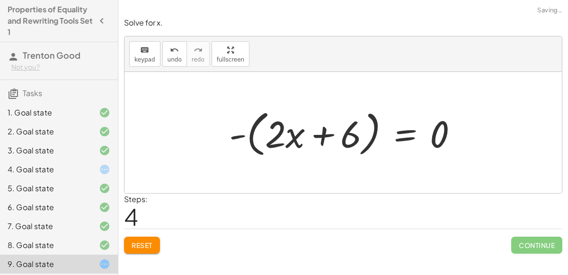
click at [345, 139] on div at bounding box center [347, 133] width 246 height 54
drag, startPoint x: 437, startPoint y: 136, endPoint x: 371, endPoint y: 144, distance: 66.3
click at [371, 144] on div at bounding box center [347, 133] width 246 height 54
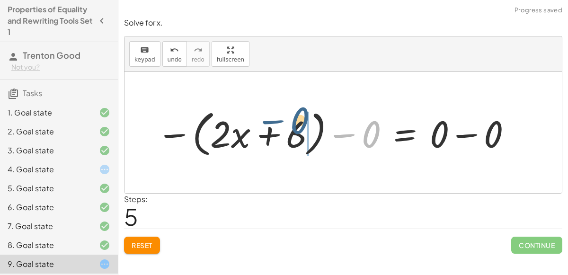
drag, startPoint x: 377, startPoint y: 138, endPoint x: 307, endPoint y: 125, distance: 71.4
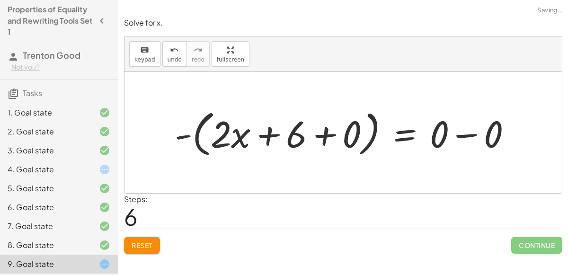
click at [305, 136] on div at bounding box center [347, 133] width 354 height 54
click at [327, 137] on div at bounding box center [347, 133] width 354 height 54
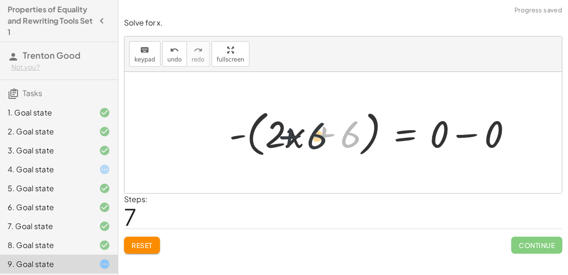
drag, startPoint x: 325, startPoint y: 139, endPoint x: 290, endPoint y: 140, distance: 34.6
click at [290, 140] on div at bounding box center [374, 133] width 300 height 54
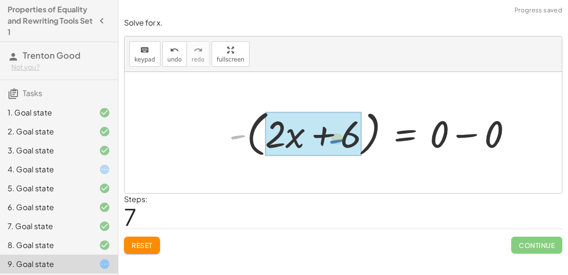
drag, startPoint x: 241, startPoint y: 141, endPoint x: 341, endPoint y: 146, distance: 101.0
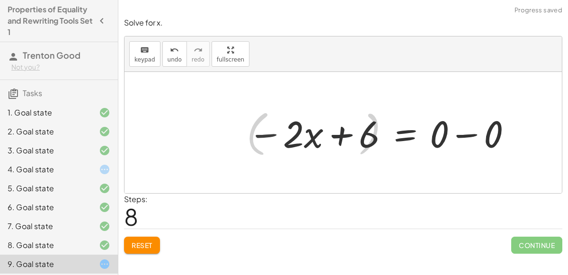
click at [329, 141] on div at bounding box center [381, 132] width 274 height 49
click at [347, 139] on div at bounding box center [381, 132] width 274 height 49
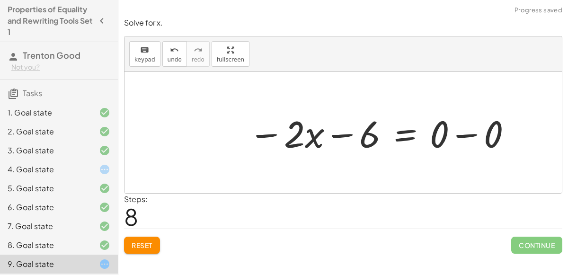
click at [142, 243] on span "Reset" at bounding box center [142, 245] width 21 height 9
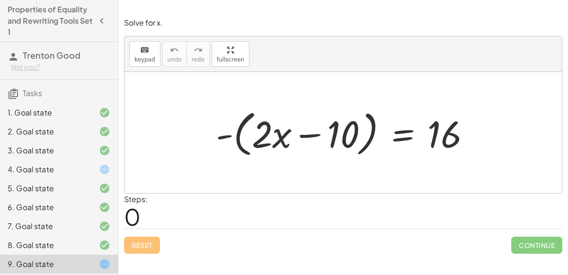
click at [241, 156] on div at bounding box center [347, 133] width 272 height 54
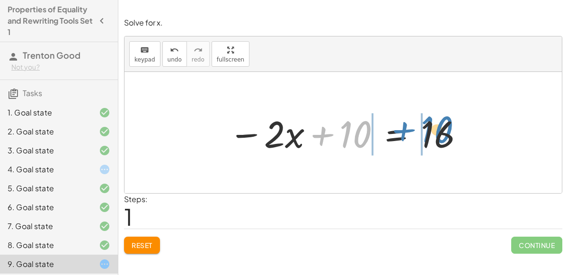
drag, startPoint x: 358, startPoint y: 134, endPoint x: 439, endPoint y: 130, distance: 81.5
click at [439, 130] on div at bounding box center [347, 132] width 246 height 49
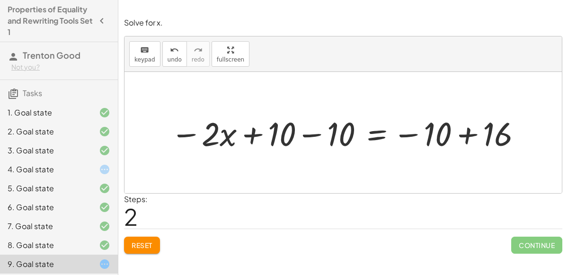
click at [324, 134] on div at bounding box center [347, 132] width 363 height 43
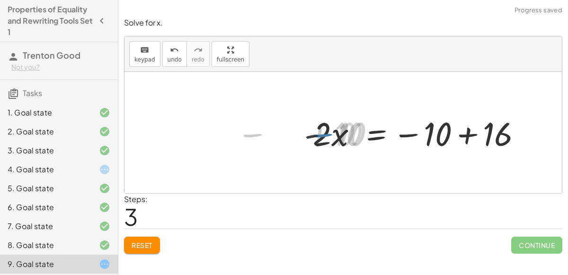
click at [471, 133] on div at bounding box center [417, 132] width 234 height 43
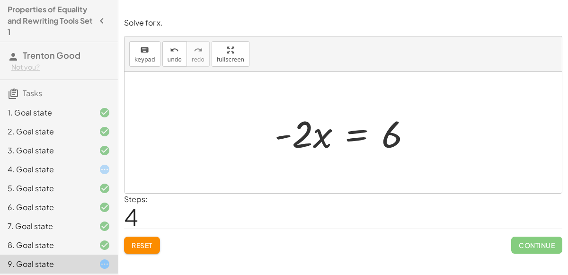
click at [359, 135] on div at bounding box center [347, 132] width 154 height 49
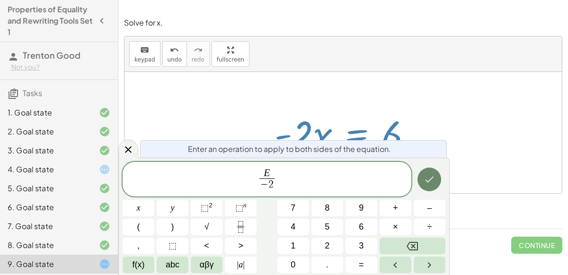
click at [431, 178] on icon "Done" at bounding box center [430, 180] width 9 height 6
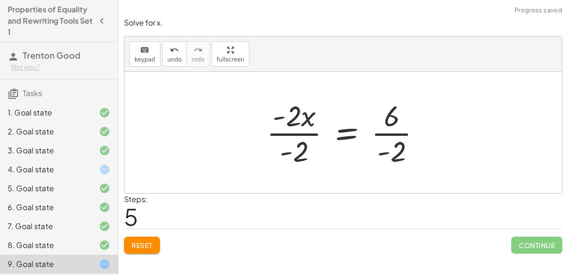
click at [303, 131] on div at bounding box center [348, 132] width 172 height 73
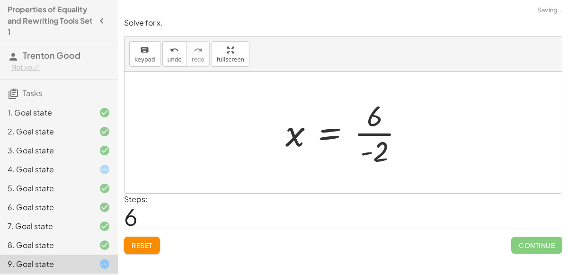
click at [387, 134] on div at bounding box center [348, 132] width 135 height 73
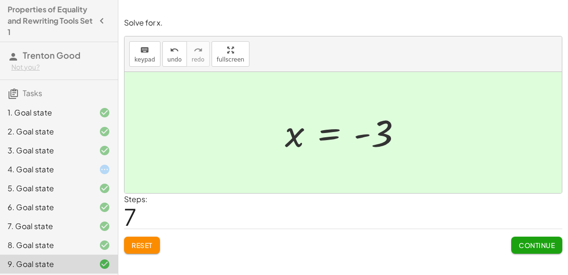
scroll to position [58, 0]
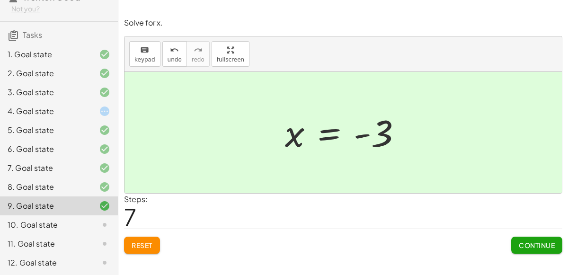
click at [58, 259] on div "12. Goal state" at bounding box center [46, 262] width 76 height 11
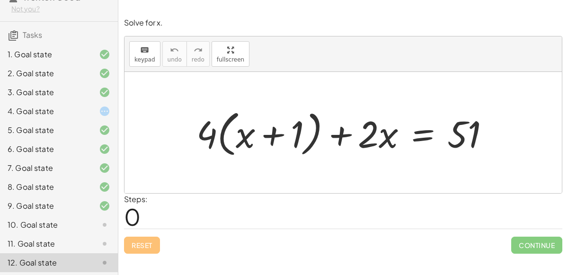
drag, startPoint x: 162, startPoint y: 139, endPoint x: 462, endPoint y: 165, distance: 301.3
click at [462, 165] on div at bounding box center [343, 132] width 437 height 121
drag, startPoint x: 462, startPoint y: 165, endPoint x: 298, endPoint y: 158, distance: 164.5
click at [298, 158] on div "+ · 4 · ( + x + 1 ) + · 2 · x = 51" at bounding box center [343, 132] width 437 height 121
click at [231, 143] on div at bounding box center [347, 133] width 311 height 54
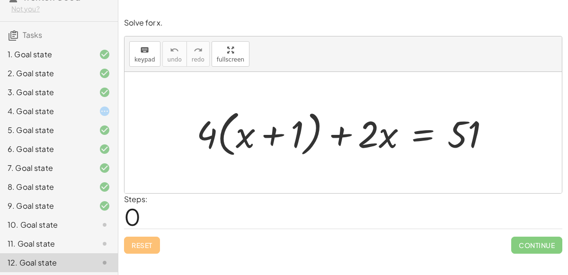
click at [250, 140] on div at bounding box center [347, 133] width 311 height 54
drag, startPoint x: 198, startPoint y: 134, endPoint x: 250, endPoint y: 143, distance: 52.8
click at [250, 143] on div at bounding box center [347, 133] width 311 height 54
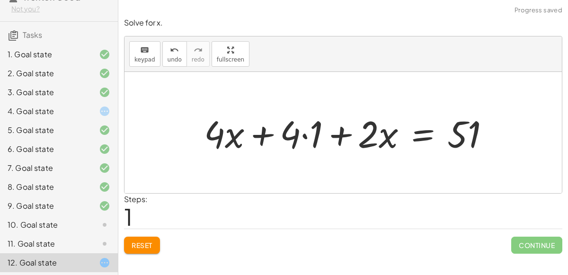
click at [230, 138] on div at bounding box center [350, 132] width 303 height 49
click at [305, 142] on div at bounding box center [350, 132] width 303 height 49
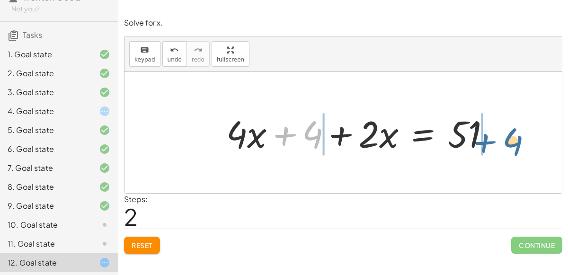
drag, startPoint x: 306, startPoint y: 129, endPoint x: 506, endPoint y: 136, distance: 199.5
click at [506, 136] on div "+ · 4 · ( + x + 1 ) + · 2 · x = 51 + · 4 · x + · 4 · 1 + · 2 · x = 51 + 4 + x +…" at bounding box center [343, 132] width 437 height 121
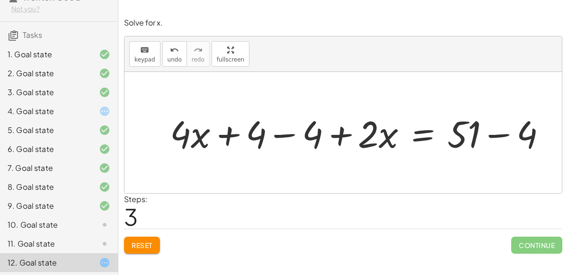
click at [500, 134] on div at bounding box center [361, 132] width 393 height 49
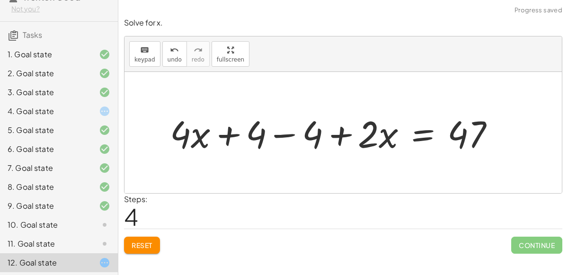
click at [300, 137] on div at bounding box center [336, 132] width 342 height 49
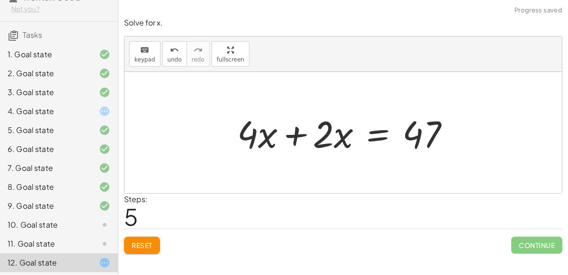
click at [299, 138] on div at bounding box center [347, 132] width 230 height 49
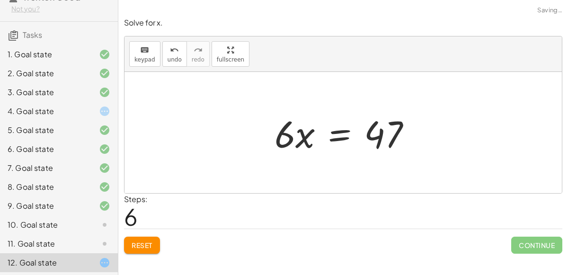
click at [346, 137] on div at bounding box center [347, 132] width 154 height 49
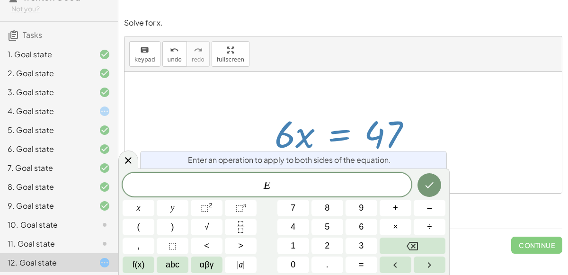
click at [346, 137] on div at bounding box center [347, 132] width 154 height 49
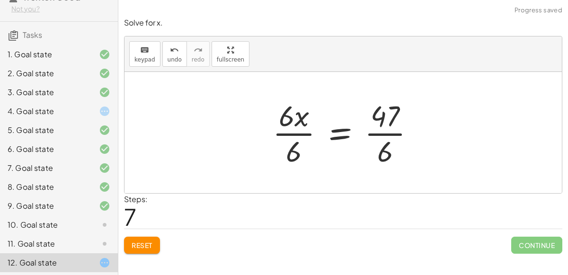
click at [305, 123] on div at bounding box center [347, 132] width 159 height 73
click at [295, 137] on div at bounding box center [347, 132] width 159 height 73
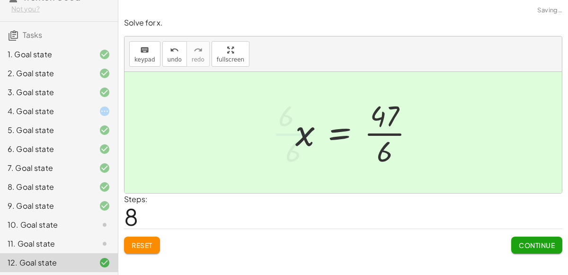
click at [381, 133] on div at bounding box center [359, 132] width 136 height 73
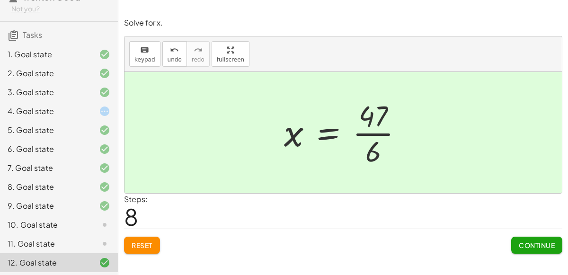
click at [99, 225] on icon at bounding box center [104, 224] width 11 height 11
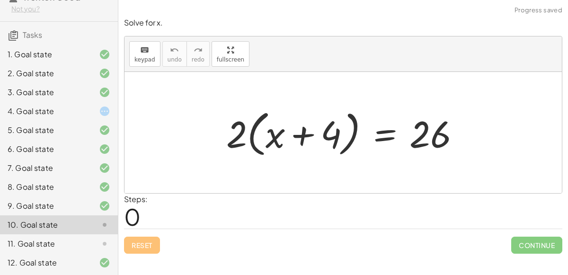
click at [250, 148] on div at bounding box center [347, 133] width 251 height 54
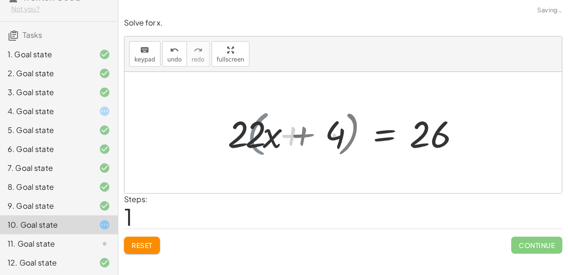
click at [279, 147] on div at bounding box center [350, 132] width 243 height 49
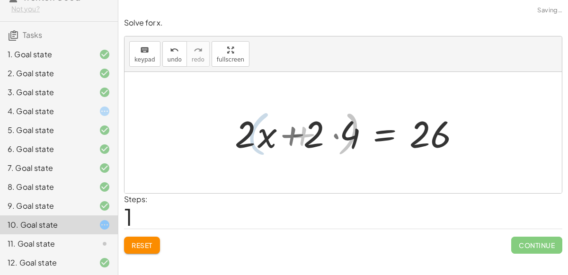
click at [279, 147] on div at bounding box center [350, 132] width 243 height 49
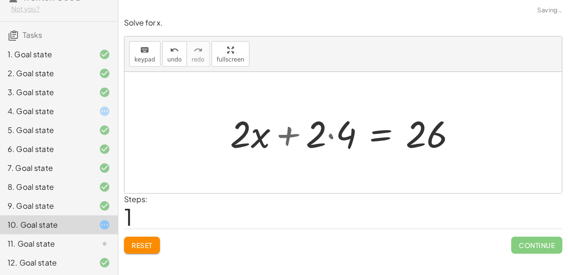
click at [304, 138] on div at bounding box center [346, 132] width 243 height 49
click at [321, 140] on div at bounding box center [346, 132] width 243 height 49
click at [326, 143] on div at bounding box center [346, 132] width 243 height 49
click at [324, 139] on div at bounding box center [346, 132] width 243 height 49
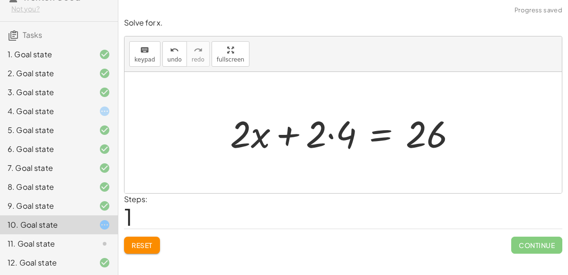
click at [334, 134] on div at bounding box center [346, 132] width 243 height 49
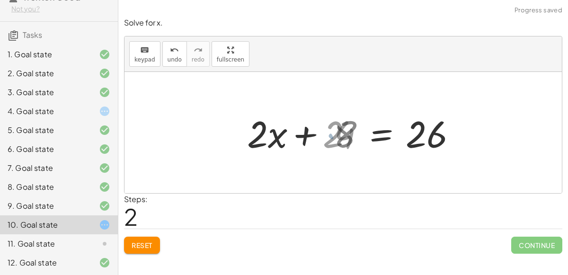
click at [300, 128] on div at bounding box center [360, 132] width 215 height 49
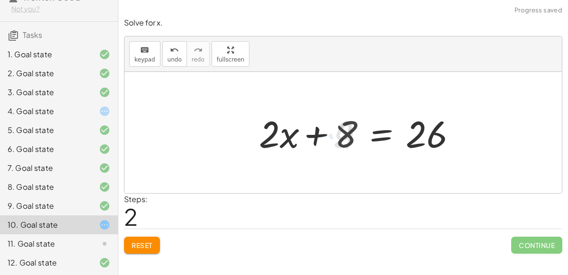
click at [300, 128] on div at bounding box center [360, 132] width 215 height 49
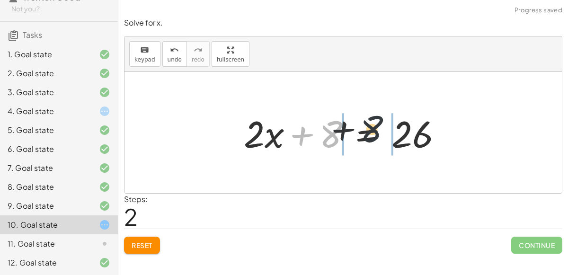
drag, startPoint x: 339, startPoint y: 134, endPoint x: 427, endPoint y: 141, distance: 88.8
click at [427, 141] on div at bounding box center [346, 132] width 215 height 49
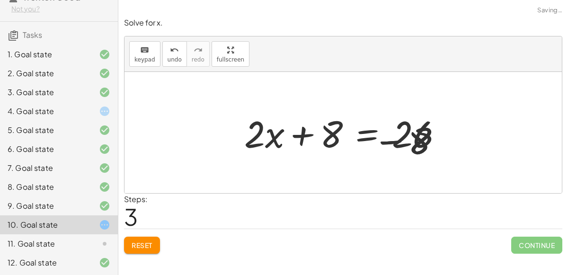
click at [427, 141] on div at bounding box center [347, 132] width 332 height 49
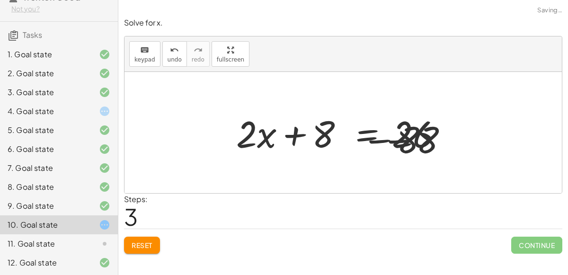
click at [427, 141] on div at bounding box center [347, 132] width 332 height 49
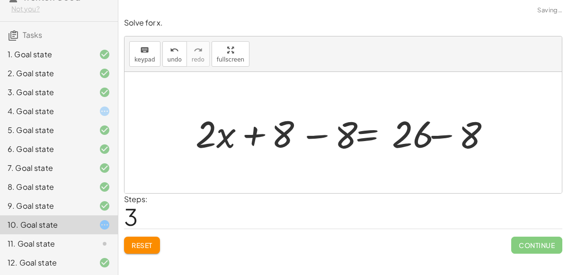
click at [427, 141] on div at bounding box center [347, 132] width 332 height 49
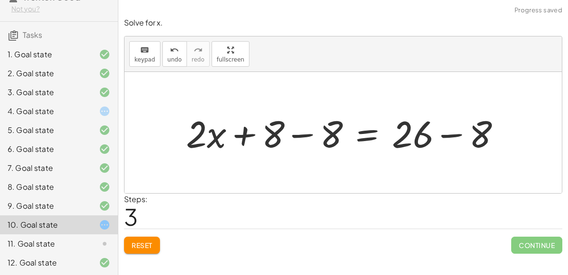
click at [427, 141] on div at bounding box center [347, 132] width 332 height 49
click at [447, 139] on div at bounding box center [347, 132] width 332 height 49
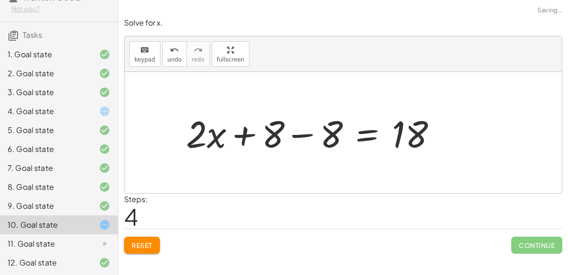
click at [314, 133] on div at bounding box center [315, 132] width 268 height 49
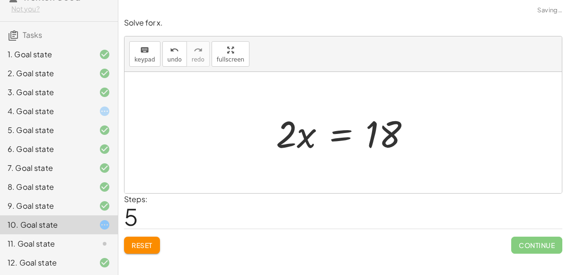
click at [331, 140] on div at bounding box center [347, 132] width 152 height 49
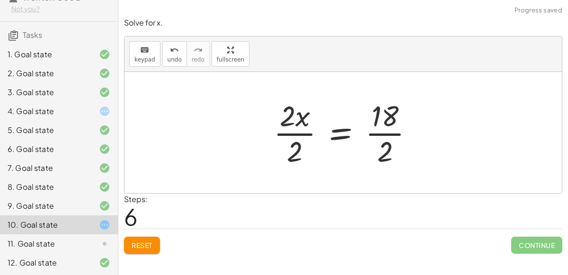
click at [299, 131] on div at bounding box center [347, 132] width 157 height 73
click at [380, 133] on div at bounding box center [359, 132] width 134 height 73
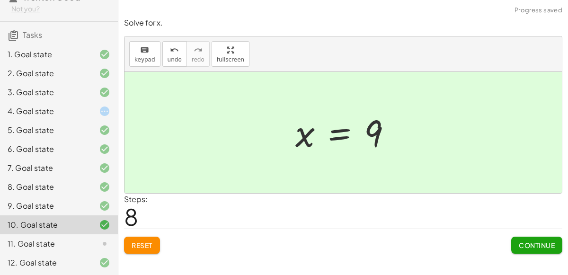
click at [80, 243] on div "11. Goal state" at bounding box center [46, 243] width 76 height 11
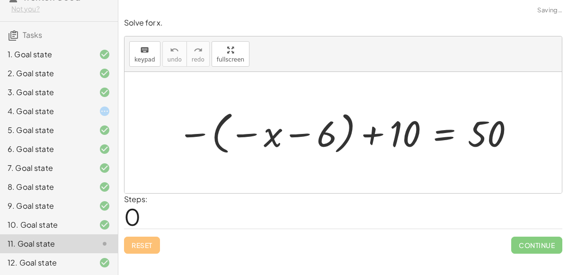
click at [231, 134] on div at bounding box center [347, 132] width 348 height 51
click at [253, 138] on div at bounding box center [347, 132] width 348 height 51
